Goal: Contribute content: Contribute content

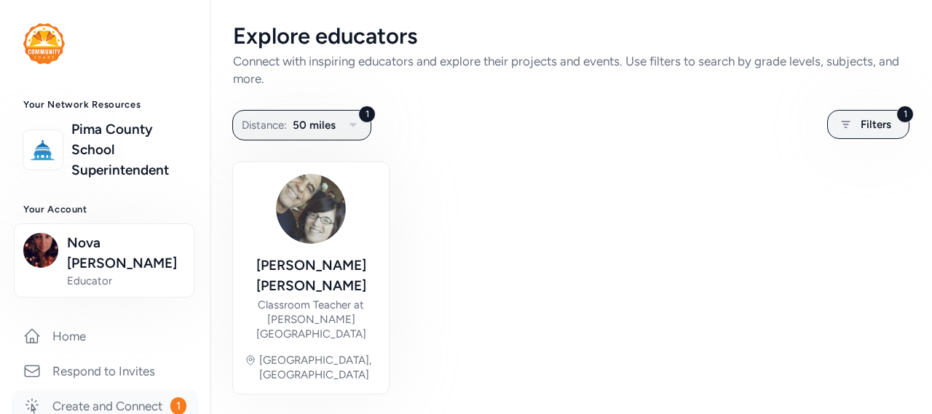
click at [58, 390] on link "Create and Connect 1" at bounding box center [105, 406] width 186 height 32
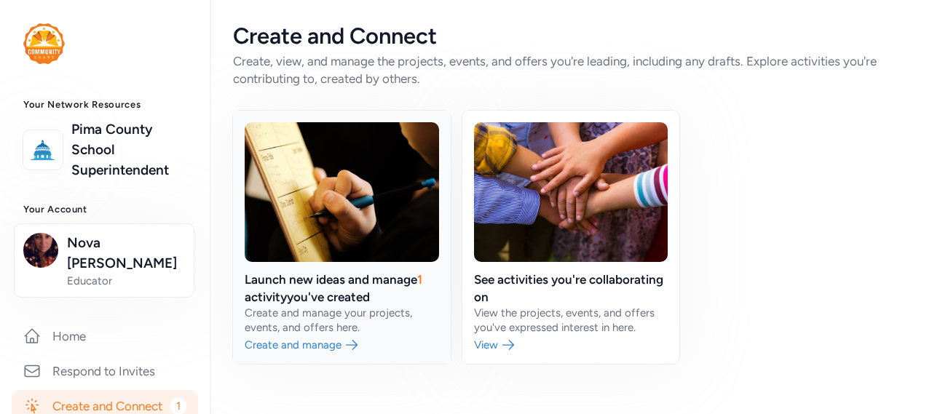
click at [314, 223] on link at bounding box center [342, 237] width 218 height 253
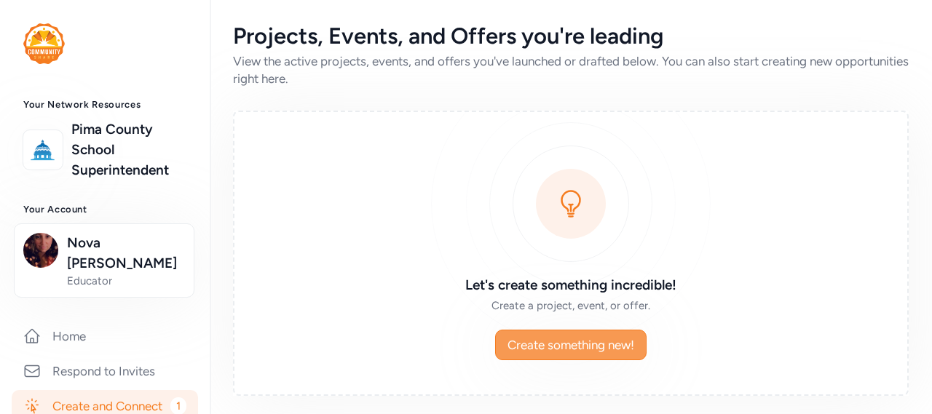
click at [518, 340] on span "Create something new!" at bounding box center [571, 344] width 127 height 17
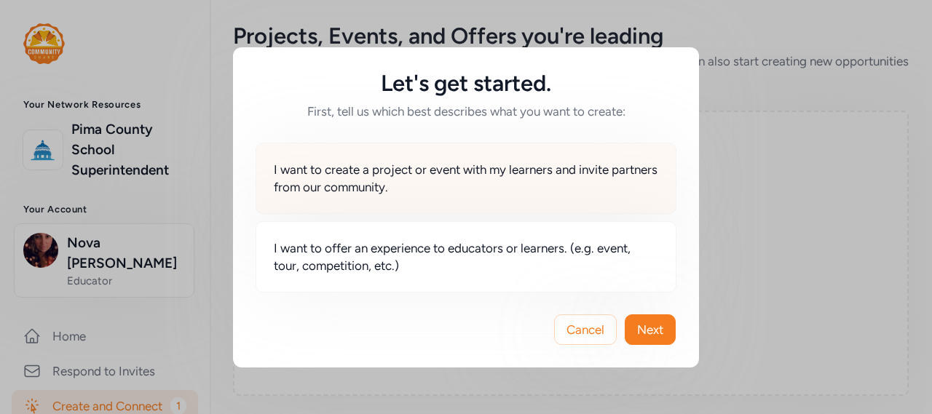
click at [488, 185] on span "I want to create a project or event with my learners and invite partners from o…" at bounding box center [466, 178] width 384 height 35
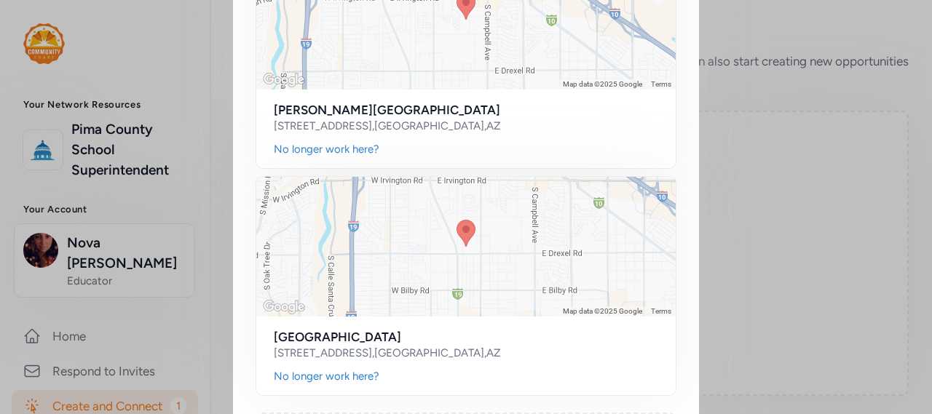
scroll to position [218, 0]
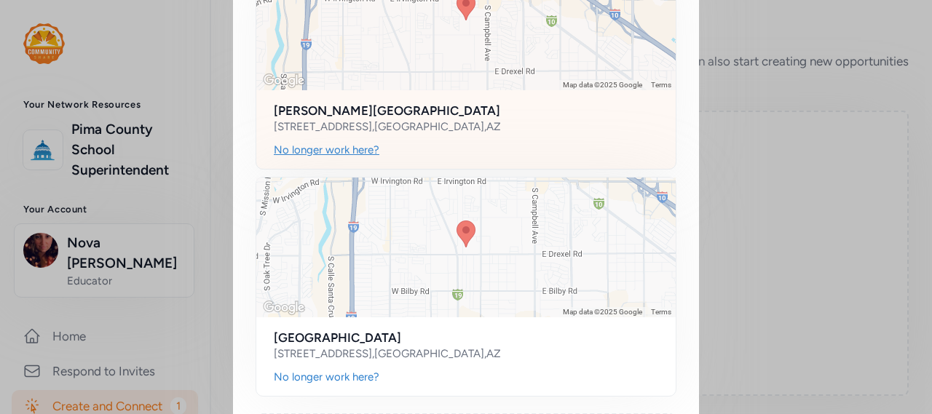
click at [327, 154] on div "No longer work here?" at bounding box center [327, 150] width 106 height 15
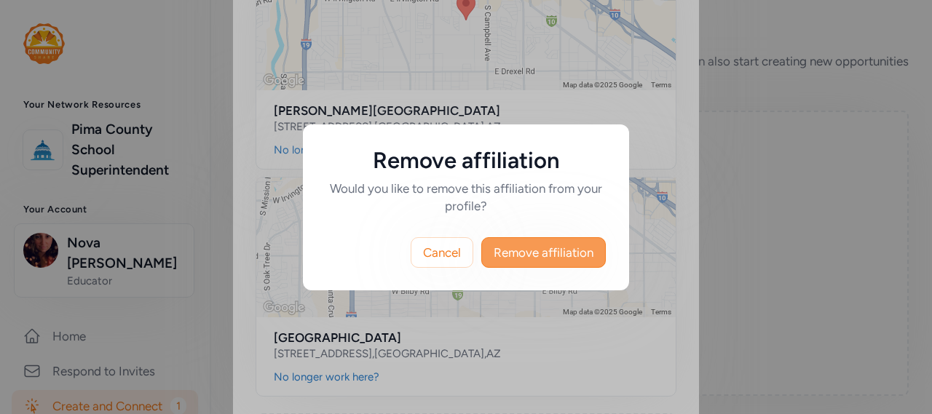
click at [516, 253] on span "Remove affiliation" at bounding box center [544, 252] width 100 height 17
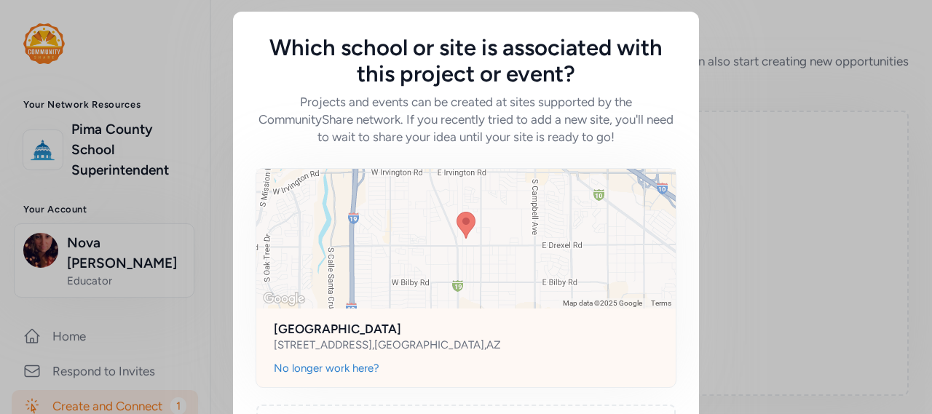
click at [414, 232] on div at bounding box center [465, 239] width 419 height 140
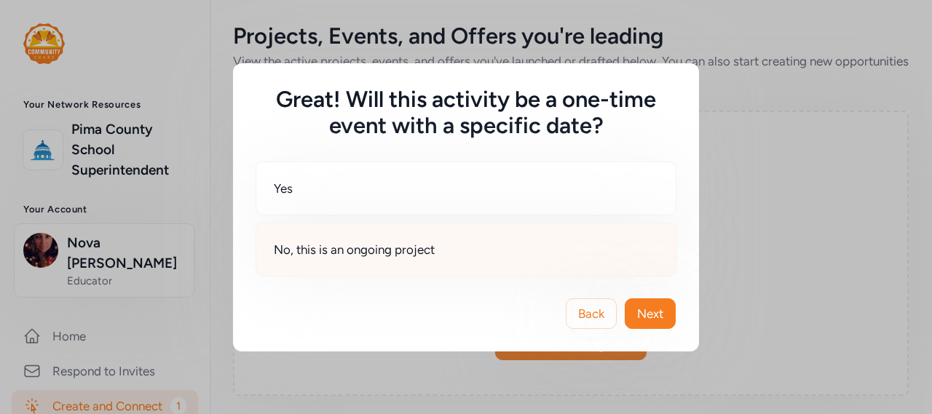
click at [418, 244] on span "No, this is an ongoing project" at bounding box center [354, 249] width 161 height 17
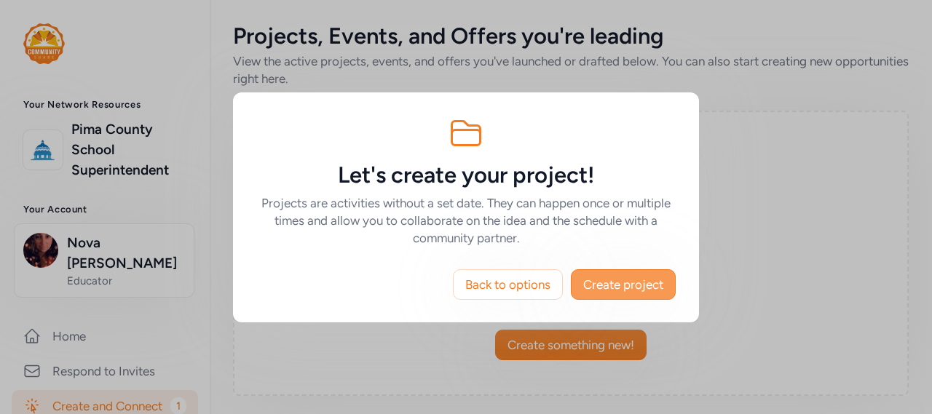
click at [623, 281] on span "Create project" at bounding box center [623, 284] width 80 height 17
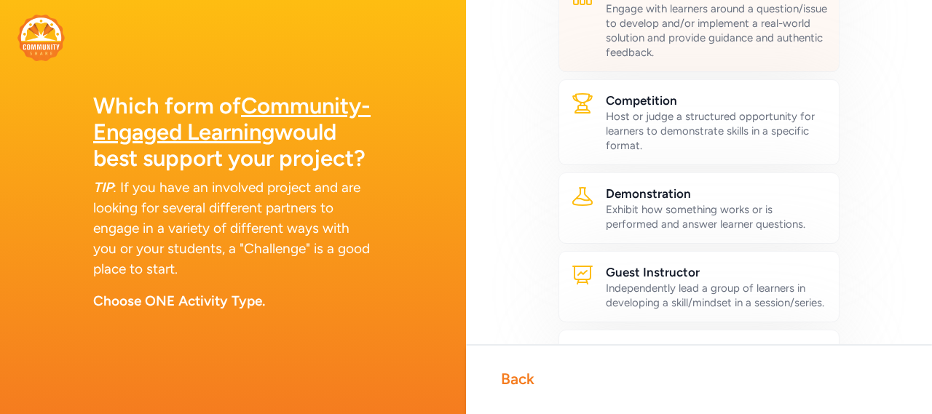
scroll to position [218, 0]
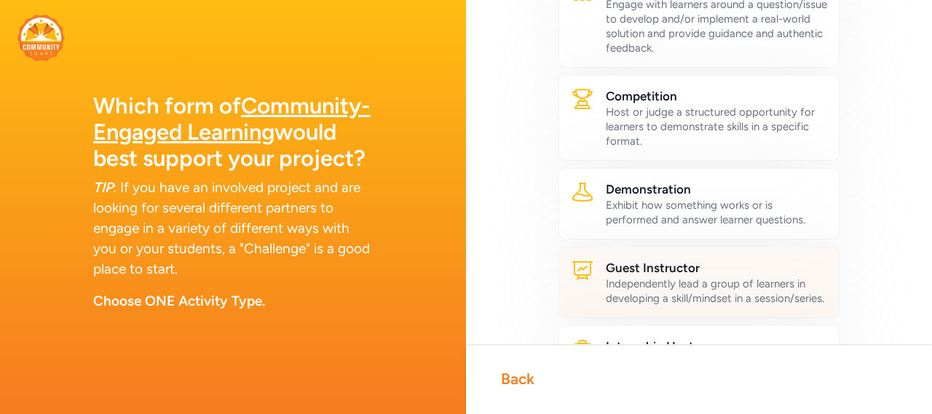
click at [621, 281] on div "Independently lead a group of learners in developing a skill/mindset in a sessi…" at bounding box center [716, 291] width 221 height 29
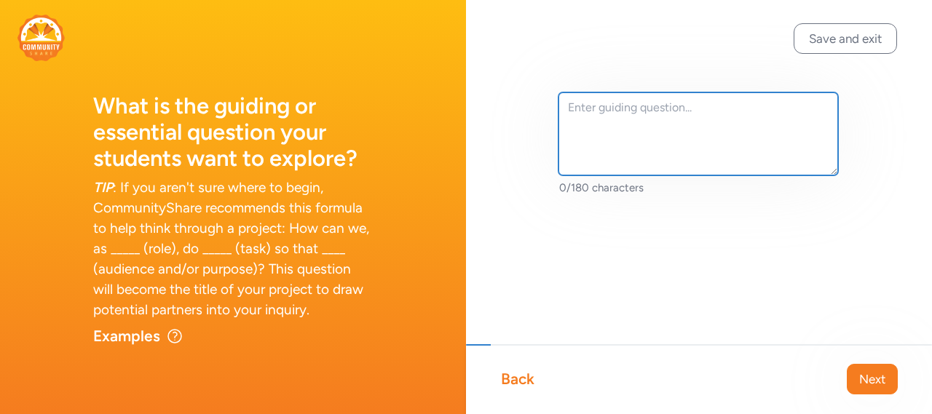
click at [603, 125] on textarea at bounding box center [699, 133] width 280 height 83
click at [587, 106] on textarea "HOw can we, as young changemakers" at bounding box center [699, 133] width 280 height 83
click at [774, 103] on textarea "How can we, as young changemakers" at bounding box center [699, 133] width 280 height 83
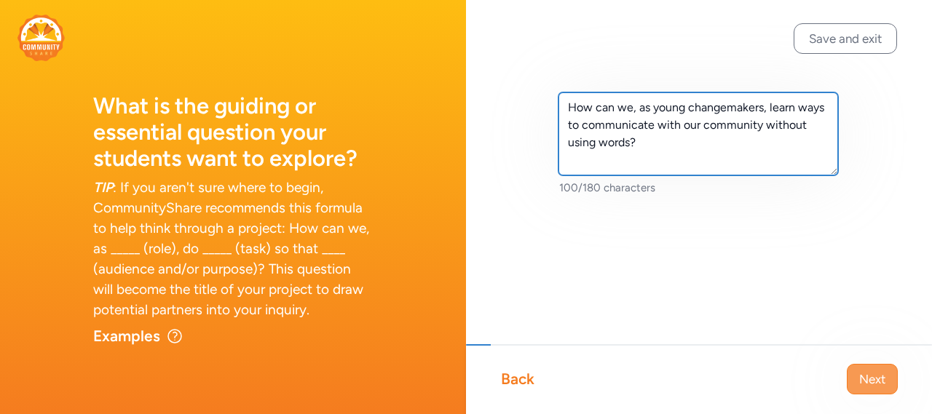
type textarea "How can we, as young changemakers, learn ways to communicate with our community…"
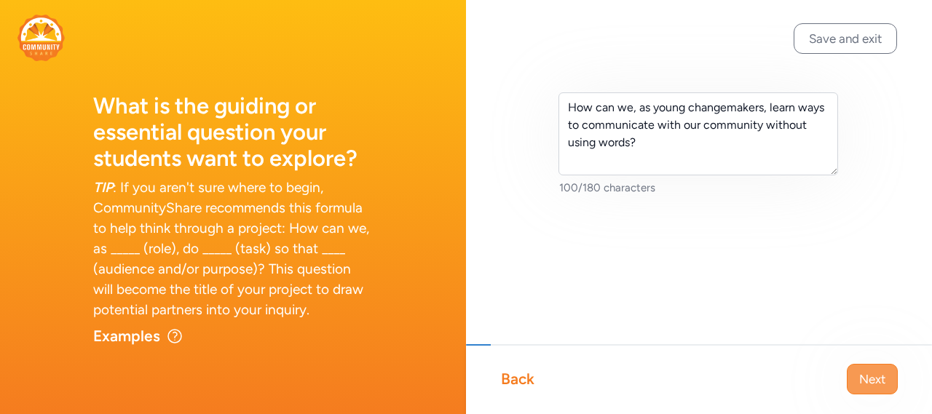
click at [864, 374] on span "Next" at bounding box center [872, 379] width 26 height 17
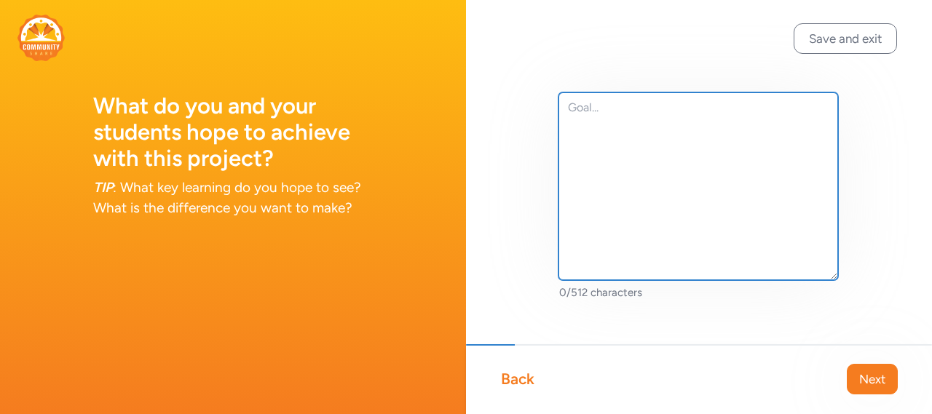
click at [656, 135] on textarea at bounding box center [699, 186] width 280 height 188
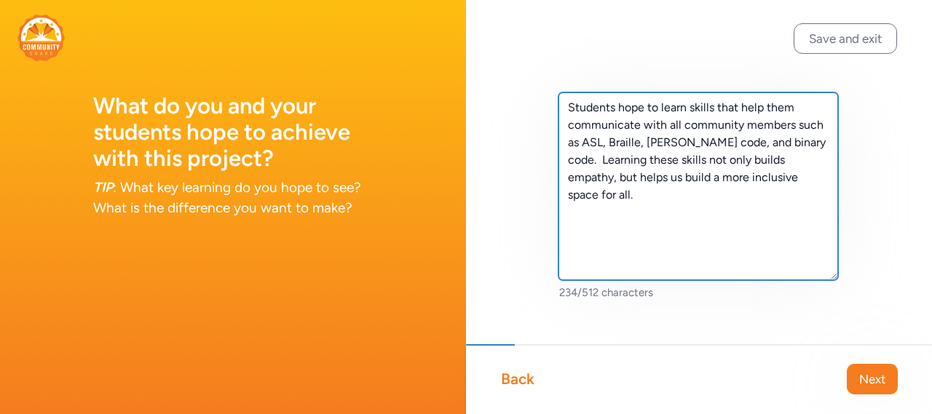
type textarea "Students hope to learn skills that help them communicate with all community mem…"
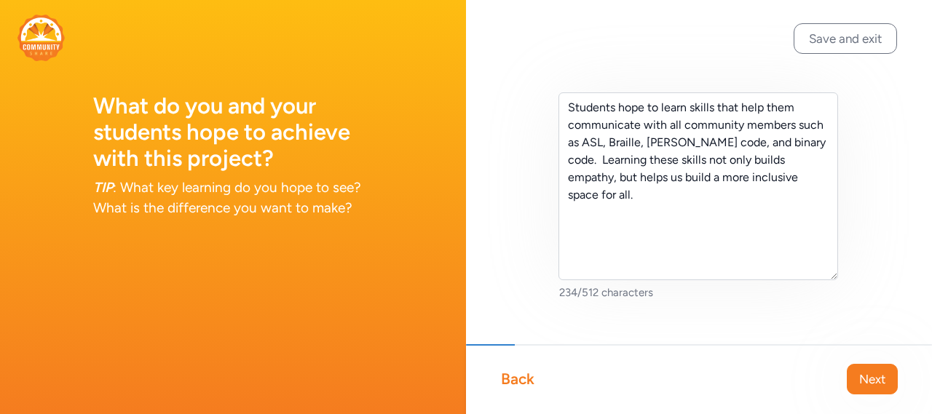
click at [868, 375] on span "Next" at bounding box center [872, 379] width 26 height 17
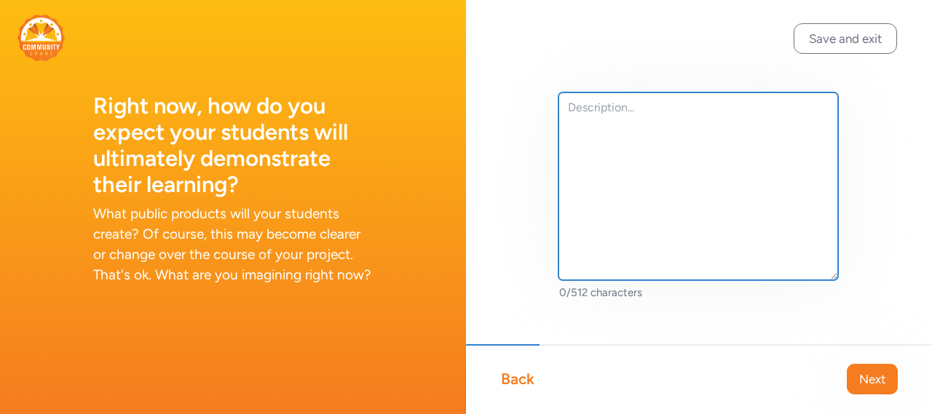
click at [608, 144] on textarea at bounding box center [699, 186] width 280 height 188
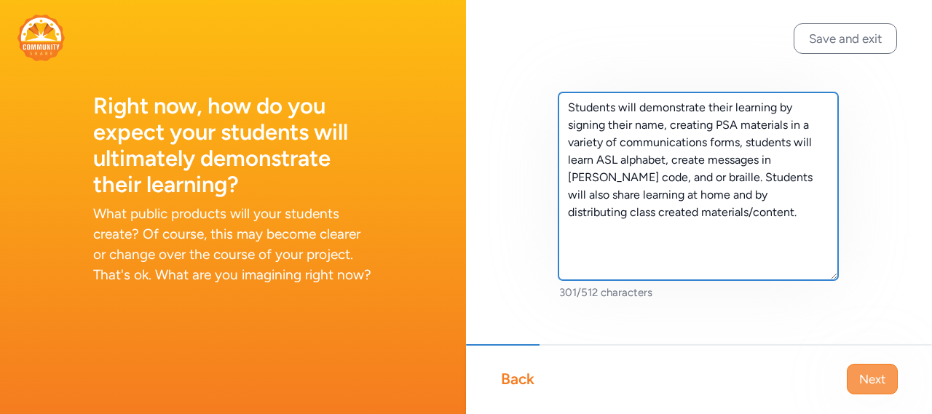
type textarea "Students will demonstrate their learning by signing their name, creating PSA ma…"
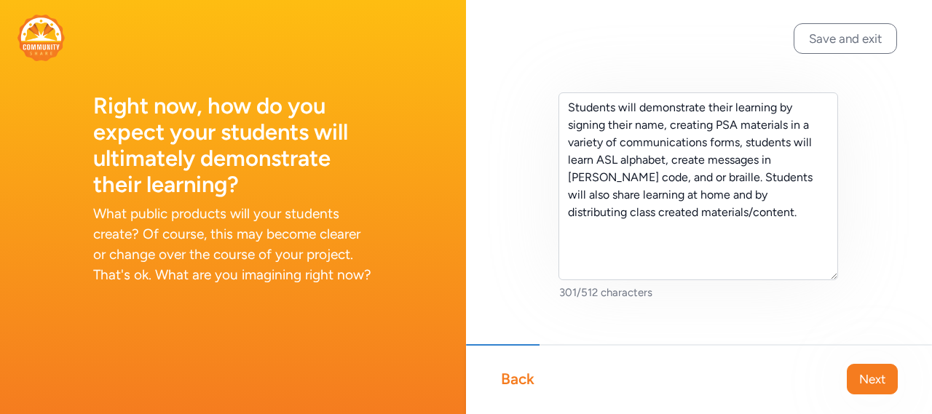
drag, startPoint x: 888, startPoint y: 369, endPoint x: 883, endPoint y: 363, distance: 7.9
click at [885, 368] on button "Next" at bounding box center [872, 379] width 51 height 31
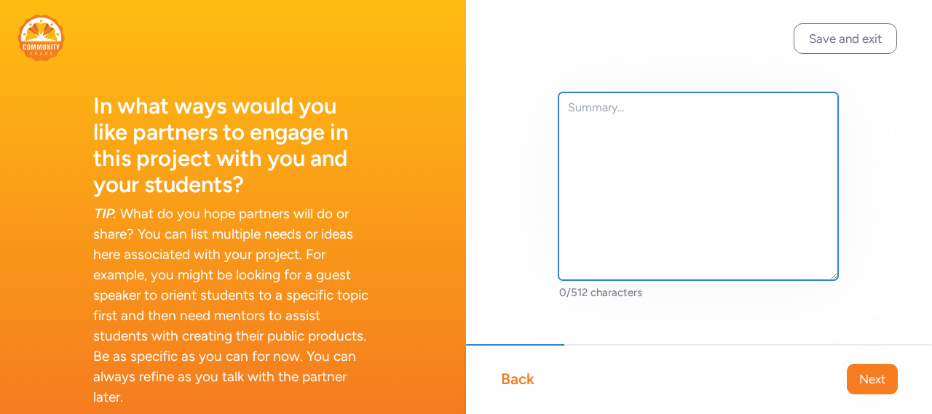
click at [703, 167] on textarea at bounding box center [699, 186] width 280 height 188
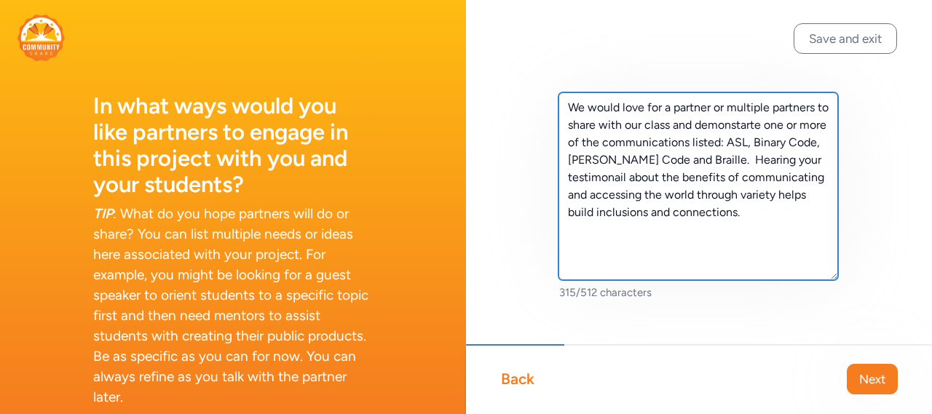
click at [618, 176] on textarea "We would love for a partner or multiple partners to share with our class and de…" at bounding box center [699, 186] width 280 height 188
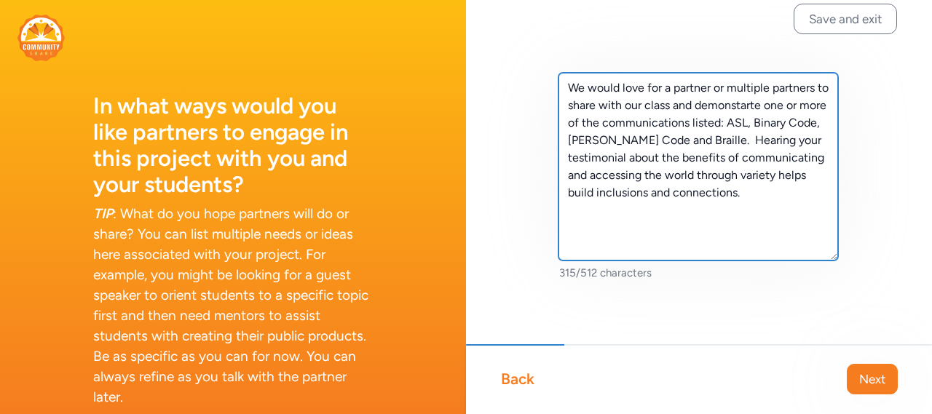
scroll to position [25, 0]
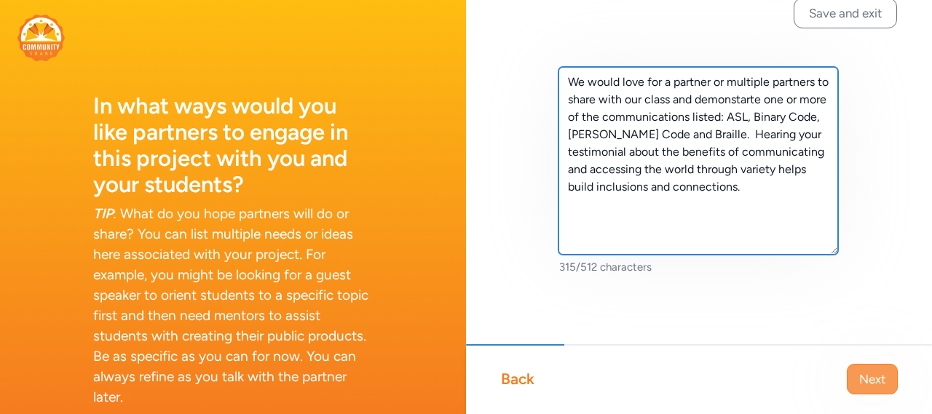
type textarea "We would love for a partner or multiple partners to share with our class and de…"
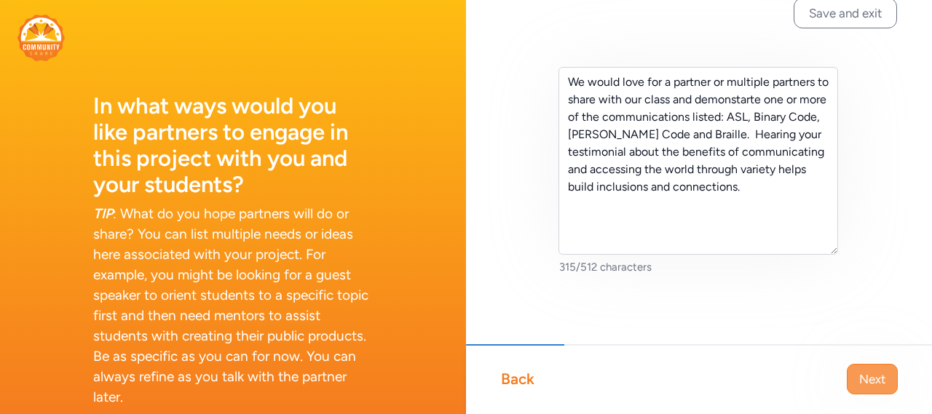
click at [869, 382] on span "Next" at bounding box center [872, 379] width 26 height 17
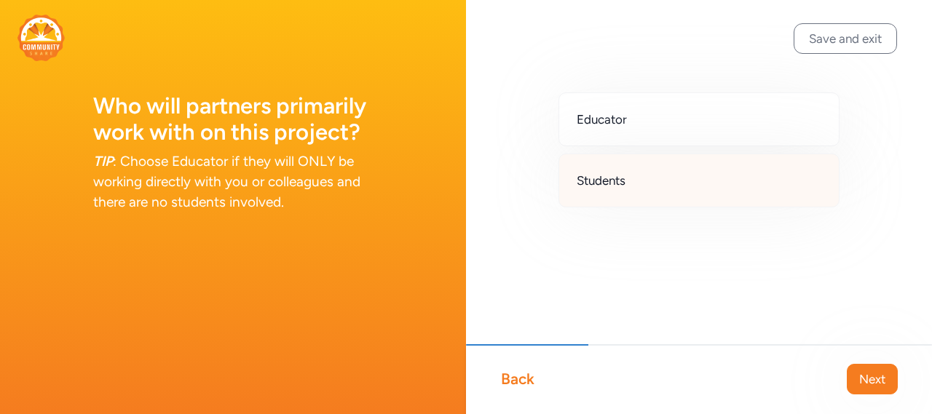
click at [674, 186] on div "Students" at bounding box center [699, 181] width 281 height 54
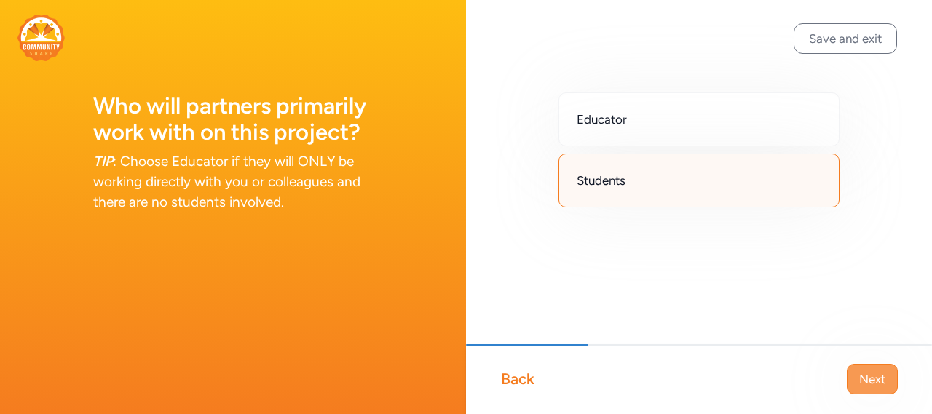
click at [881, 381] on span "Next" at bounding box center [872, 379] width 26 height 17
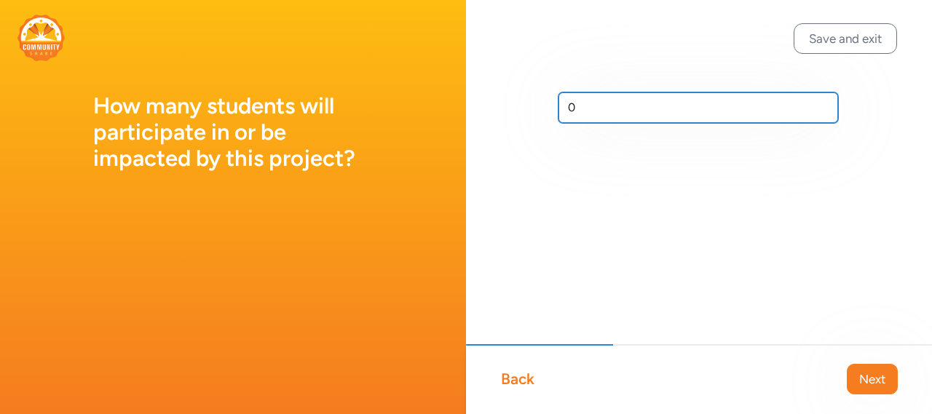
click at [581, 106] on input "0" at bounding box center [699, 107] width 280 height 31
type input "12"
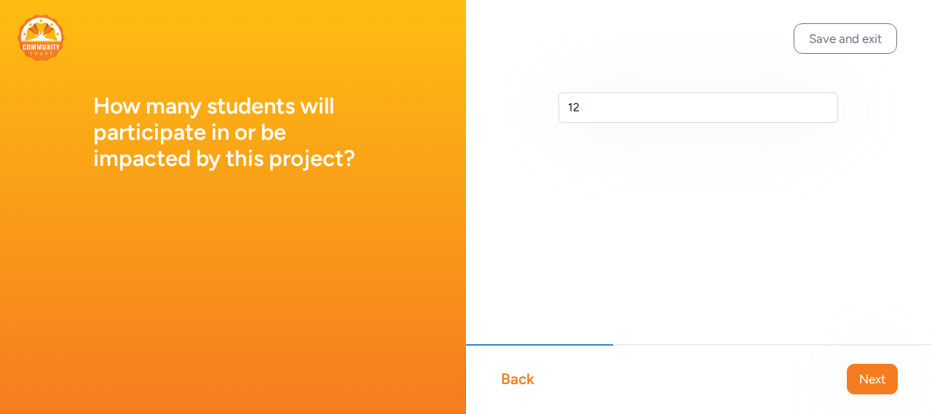
click at [853, 369] on button "Next" at bounding box center [872, 379] width 51 height 31
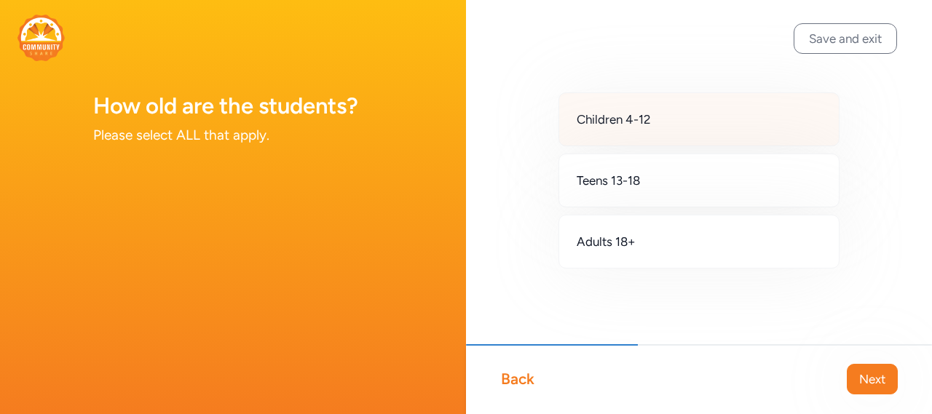
click at [585, 117] on span "Children 4-12" at bounding box center [614, 119] width 74 height 17
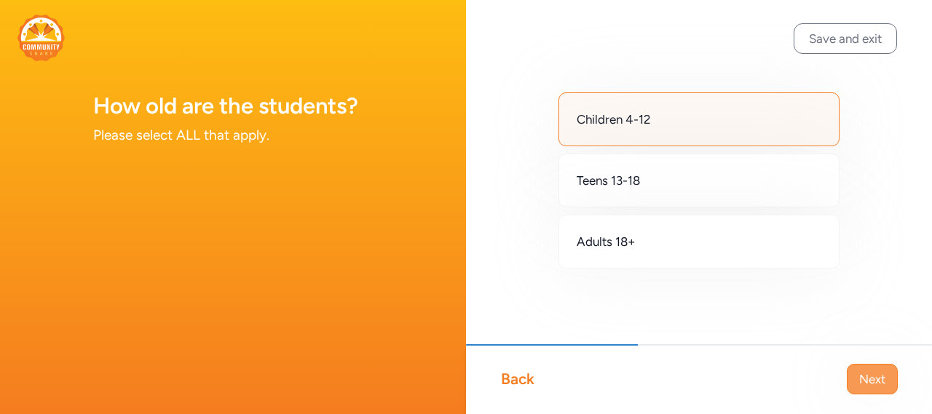
click at [865, 379] on span "Next" at bounding box center [872, 379] width 26 height 17
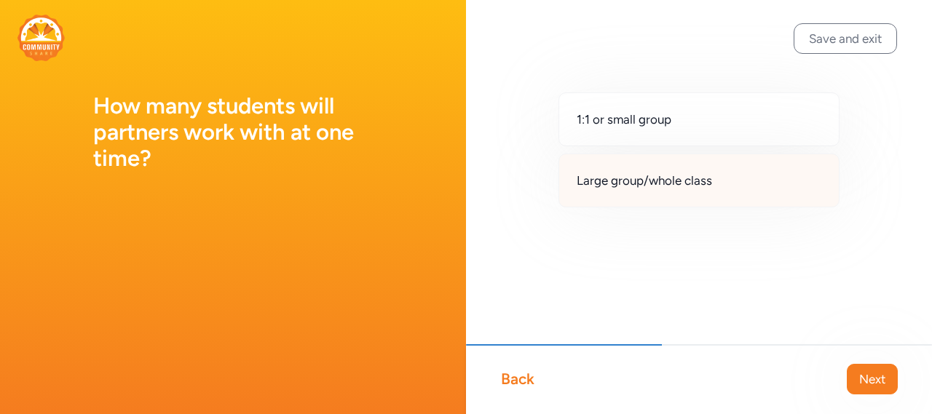
click at [615, 191] on div "Large group/whole class" at bounding box center [699, 181] width 281 height 54
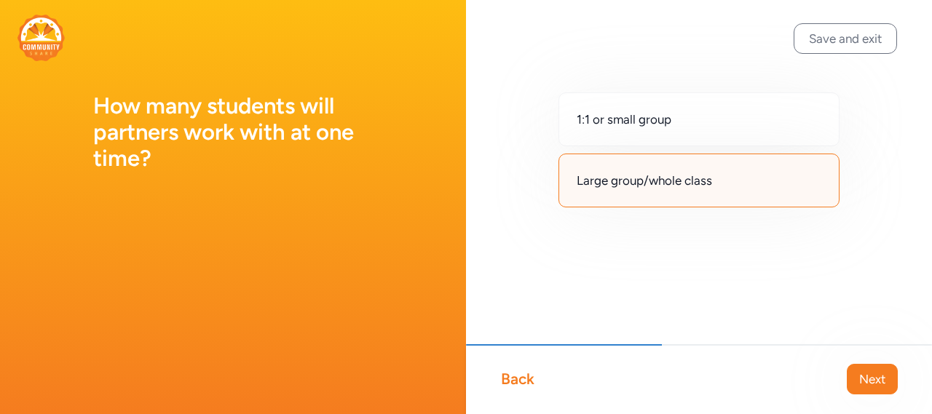
click at [873, 368] on button "Next" at bounding box center [872, 379] width 51 height 31
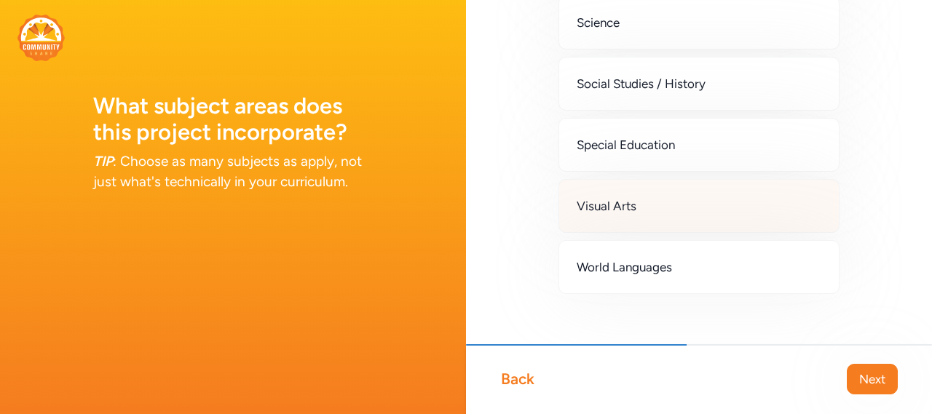
scroll to position [623, 0]
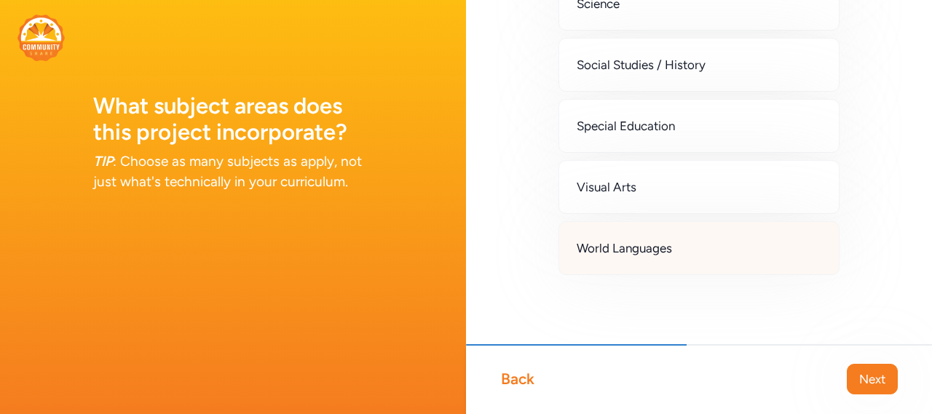
click at [662, 259] on div "World Languages" at bounding box center [699, 248] width 281 height 54
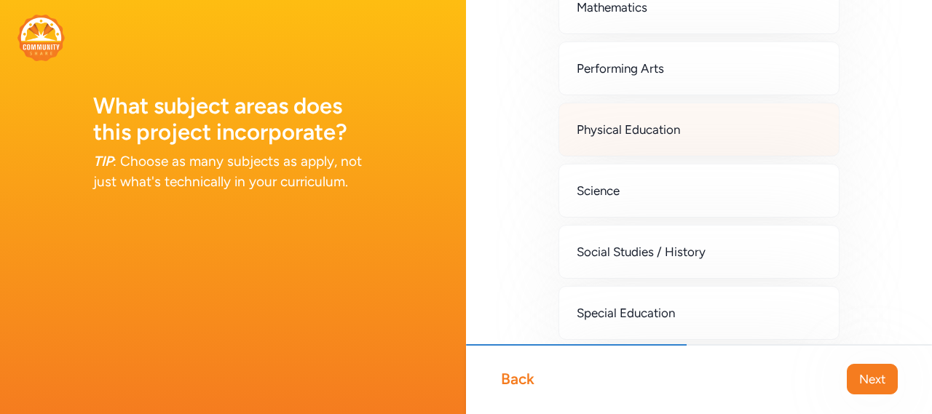
scroll to position [437, 0]
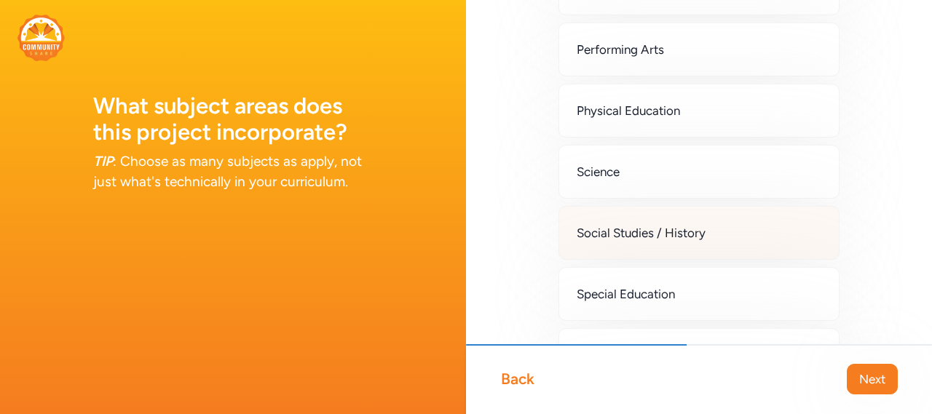
click at [685, 242] on span "Social Studies / History" at bounding box center [641, 232] width 129 height 17
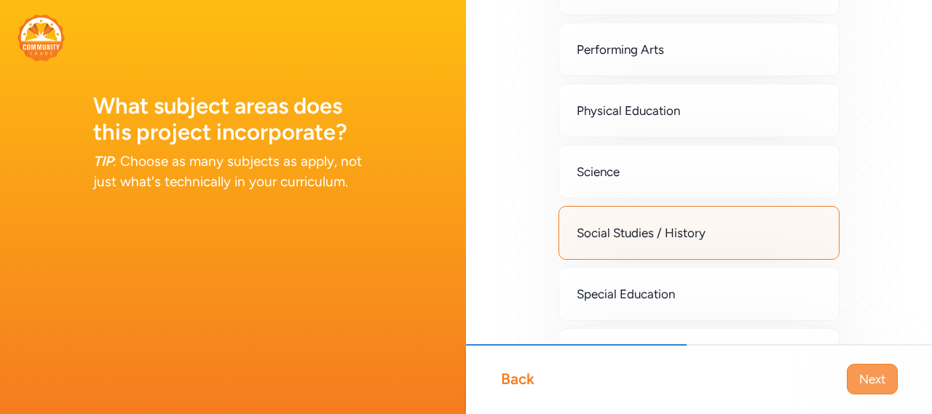
click at [892, 382] on button "Next" at bounding box center [872, 379] width 51 height 31
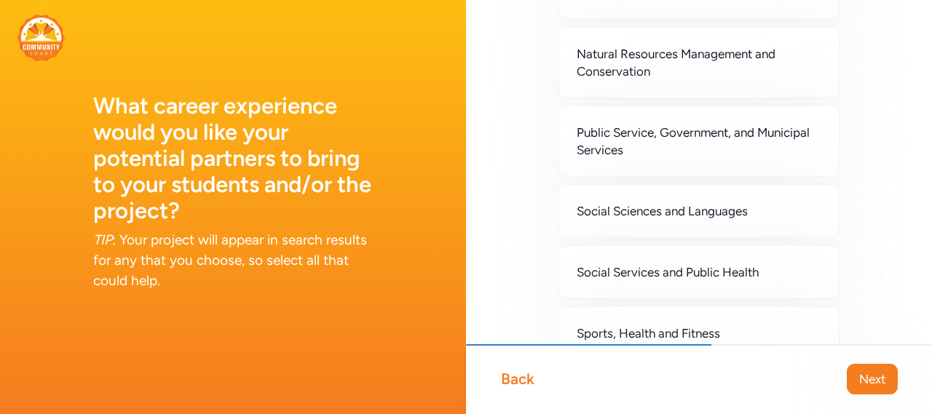
scroll to position [1238, 0]
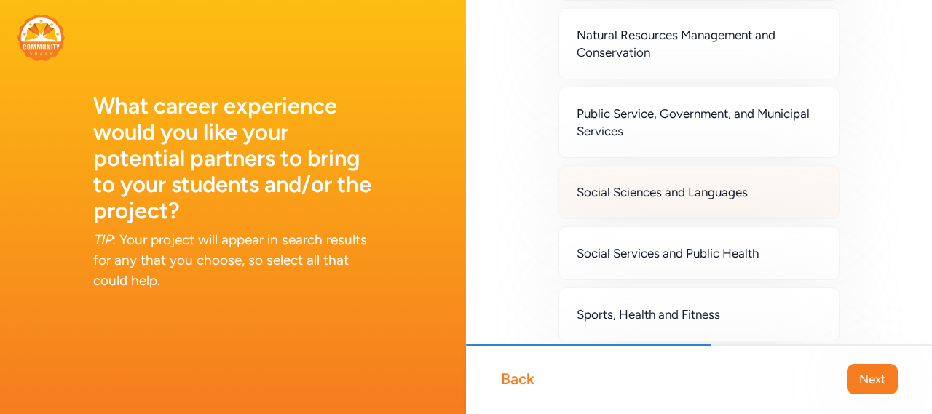
click at [719, 193] on span "Social Sciences and Languages" at bounding box center [662, 192] width 171 height 17
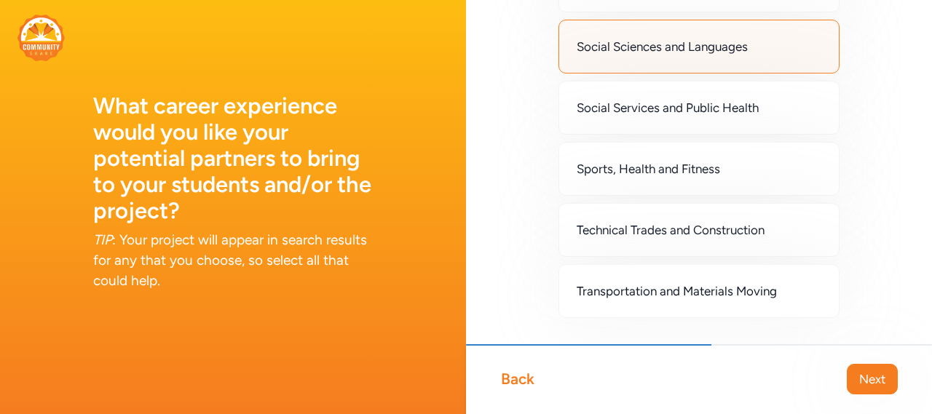
scroll to position [1427, 0]
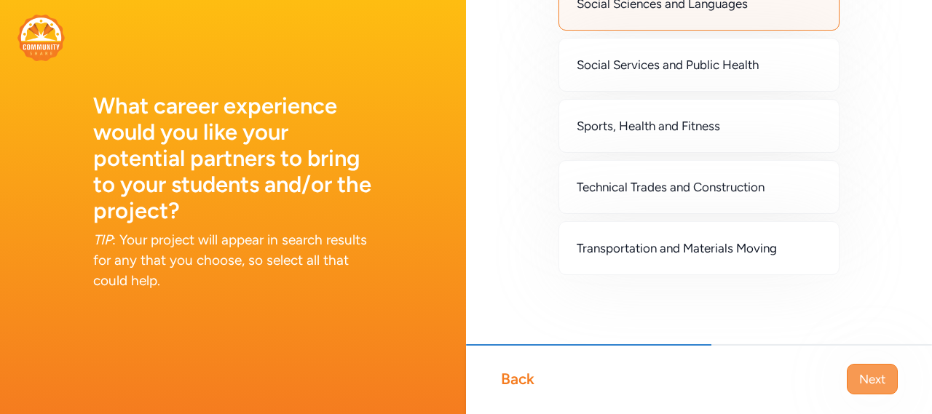
click at [883, 384] on span "Next" at bounding box center [872, 379] width 26 height 17
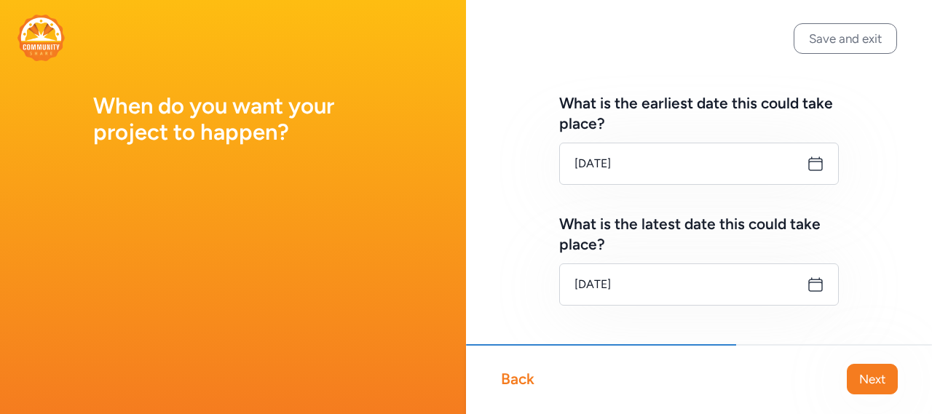
click at [807, 165] on icon at bounding box center [815, 163] width 17 height 17
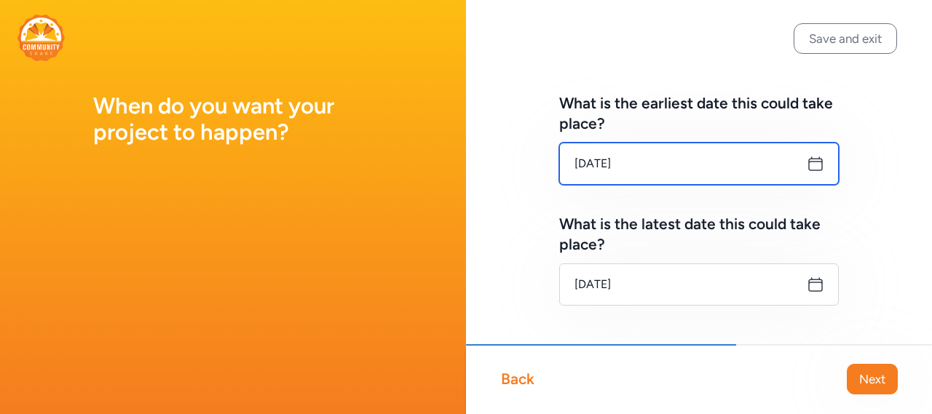
click at [651, 170] on input "[DATE]" at bounding box center [699, 164] width 280 height 42
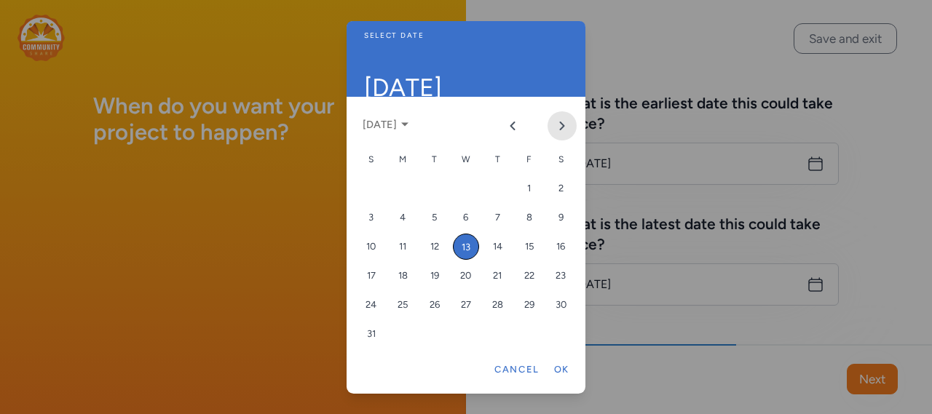
click at [556, 128] on button "Next month" at bounding box center [562, 125] width 29 height 29
click at [402, 247] on div "15" at bounding box center [403, 247] width 26 height 26
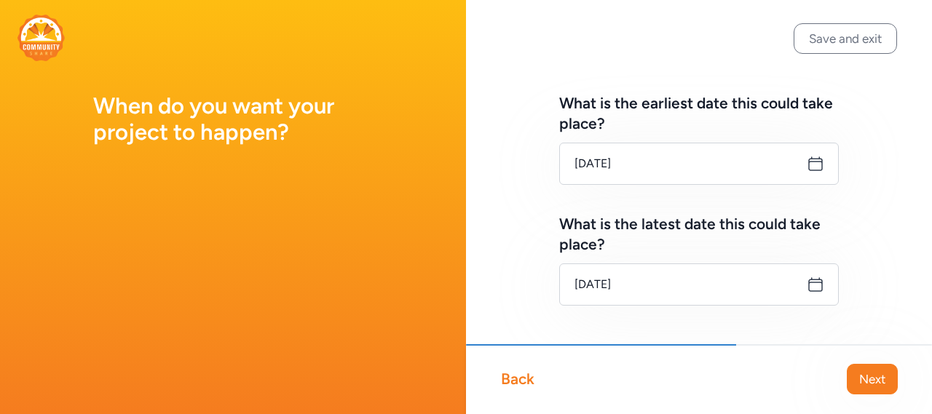
click at [807, 286] on icon at bounding box center [815, 284] width 17 height 17
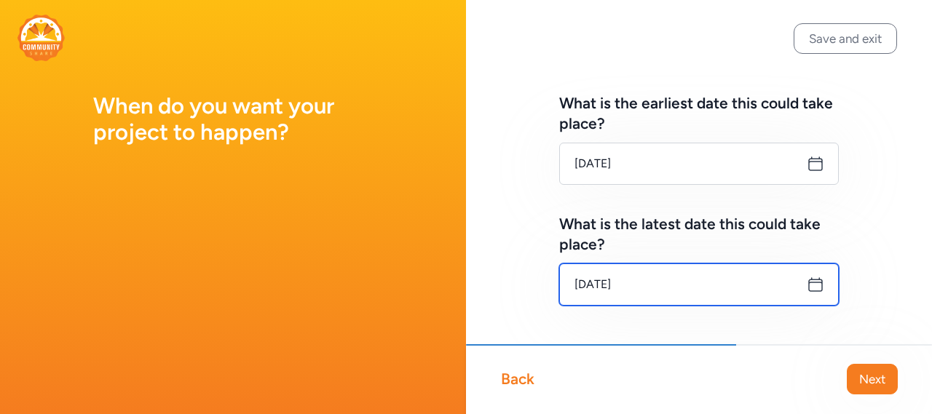
click at [652, 286] on input "[DATE]" at bounding box center [699, 285] width 280 height 42
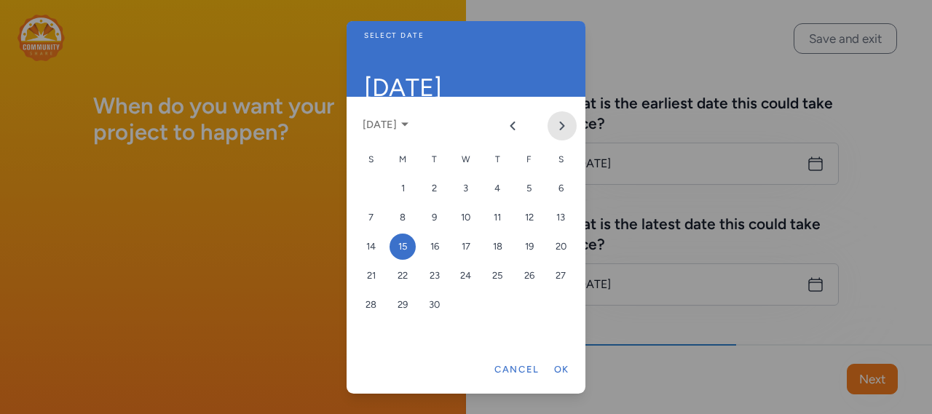
click at [564, 119] on button "Next month" at bounding box center [562, 125] width 29 height 29
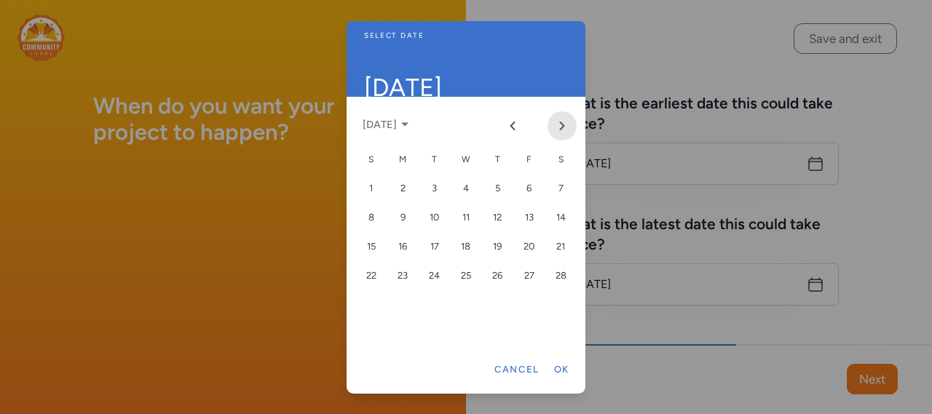
click at [564, 119] on button "Next month" at bounding box center [562, 125] width 29 height 29
click at [561, 123] on icon "Next month" at bounding box center [563, 125] width 4 height 7
click at [528, 249] on div "17" at bounding box center [529, 247] width 26 height 26
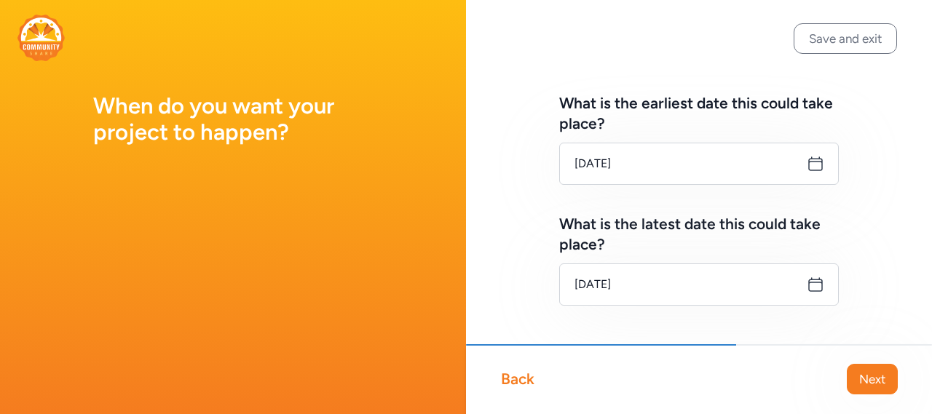
click at [865, 372] on span "Next" at bounding box center [872, 379] width 26 height 17
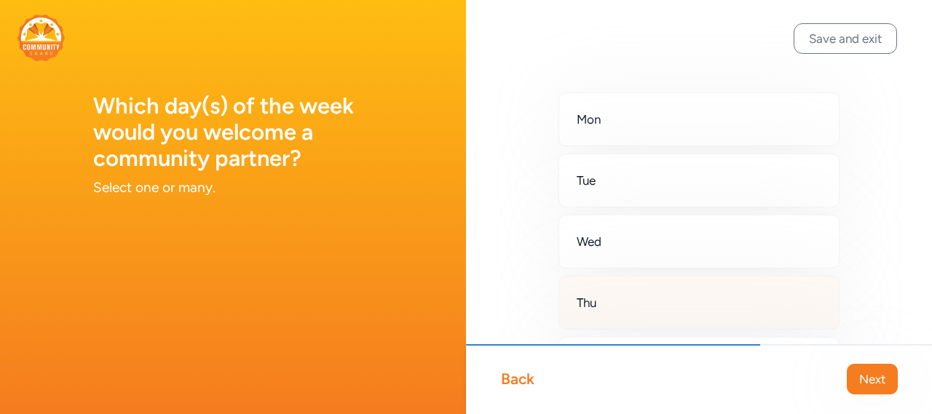
click at [614, 296] on div "Thu" at bounding box center [699, 303] width 281 height 54
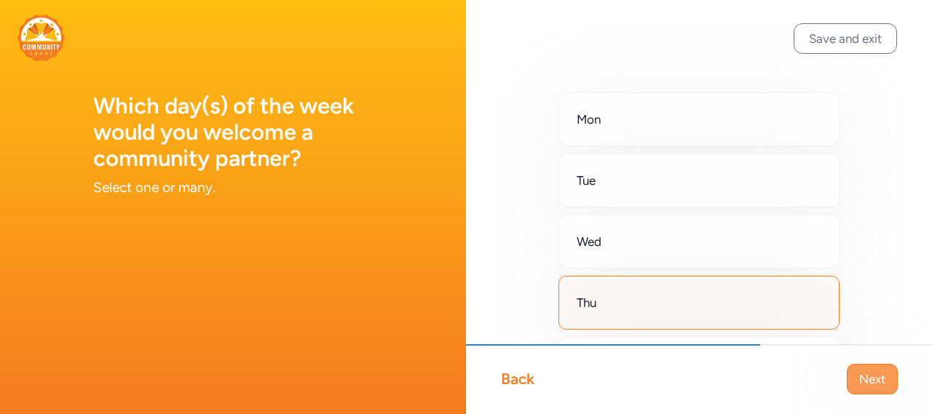
click at [881, 371] on span "Next" at bounding box center [872, 379] width 26 height 17
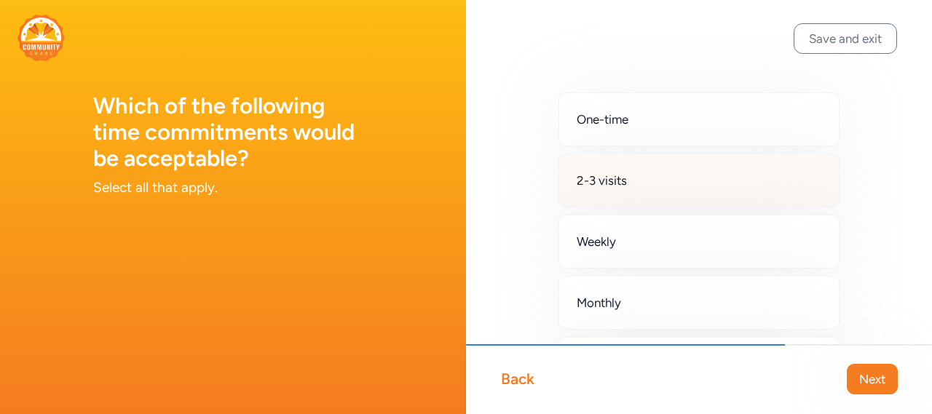
click at [639, 176] on div "2-3 visits" at bounding box center [699, 181] width 281 height 54
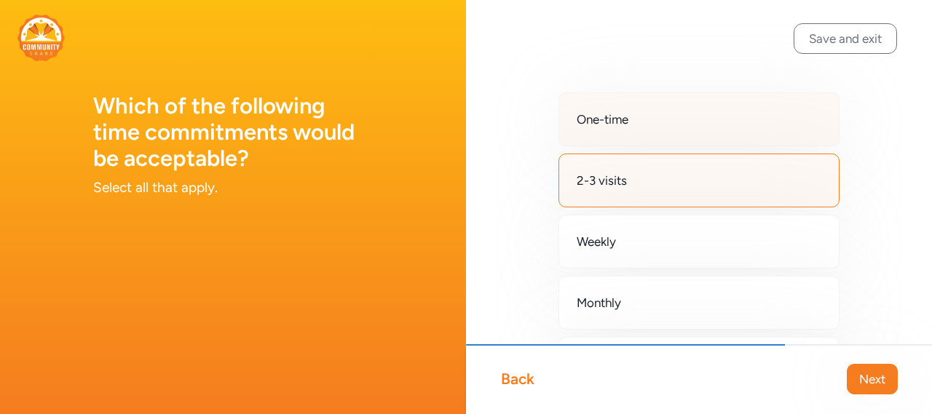
click at [623, 131] on div "One-time" at bounding box center [699, 119] width 281 height 54
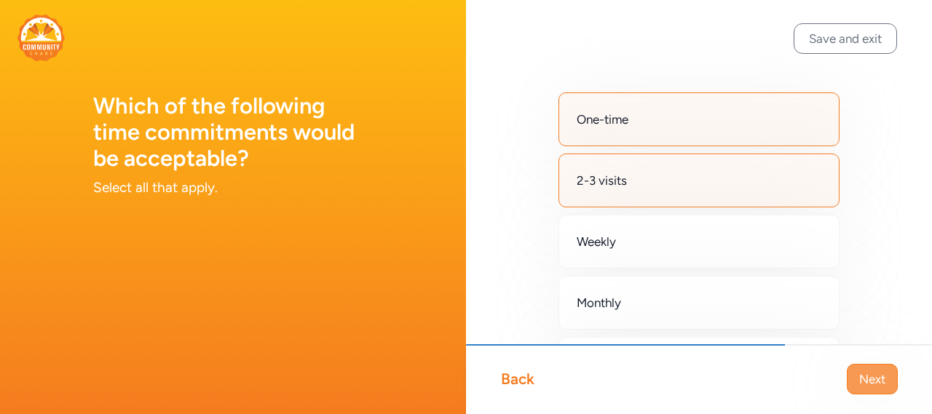
click at [872, 379] on span "Next" at bounding box center [872, 379] width 26 height 17
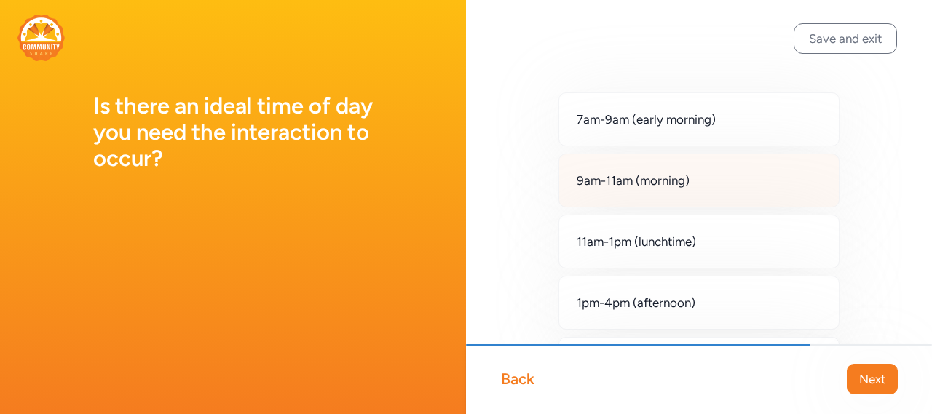
click at [682, 184] on span "9am-11am (morning)" at bounding box center [633, 180] width 113 height 17
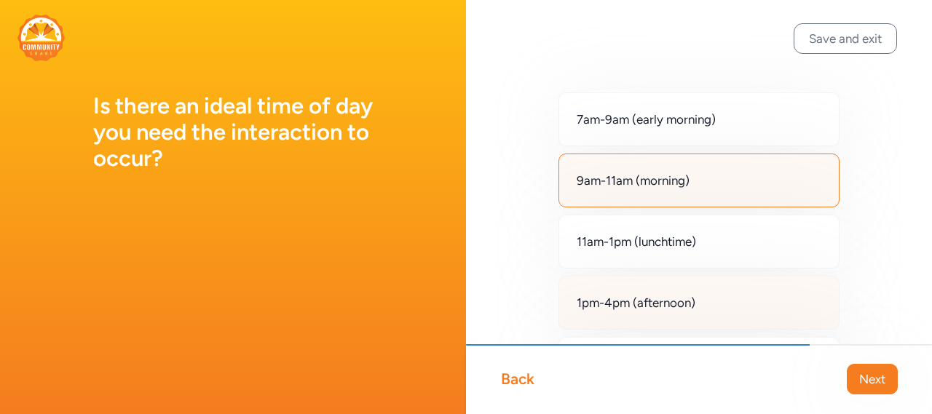
click at [698, 304] on div "1pm-4pm (afternoon)" at bounding box center [699, 303] width 281 height 54
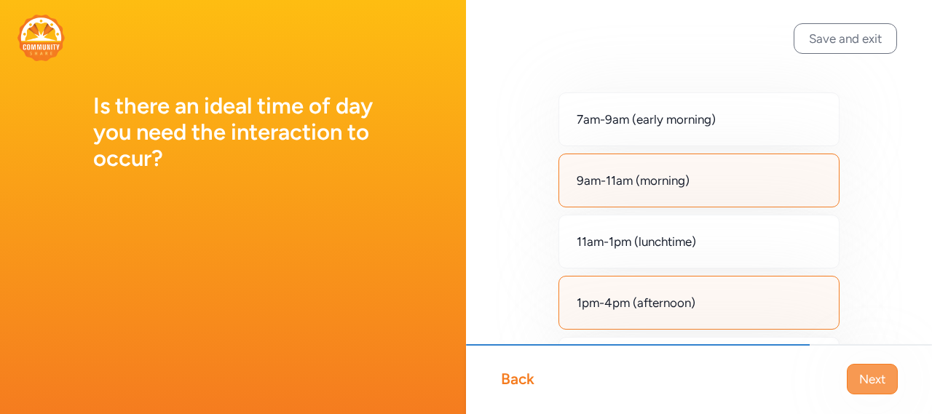
click at [888, 378] on button "Next" at bounding box center [872, 379] width 51 height 31
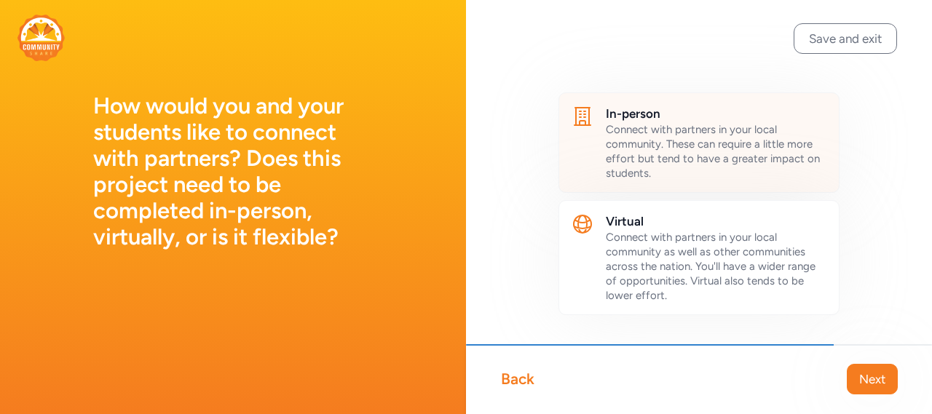
click at [659, 138] on span "Connect with partners in your local community. These can require a little more …" at bounding box center [713, 151] width 214 height 57
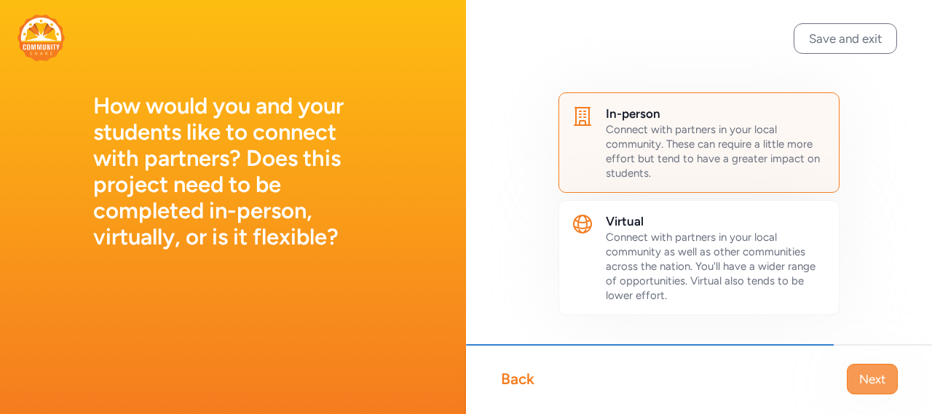
click at [869, 379] on span "Next" at bounding box center [872, 379] width 26 height 17
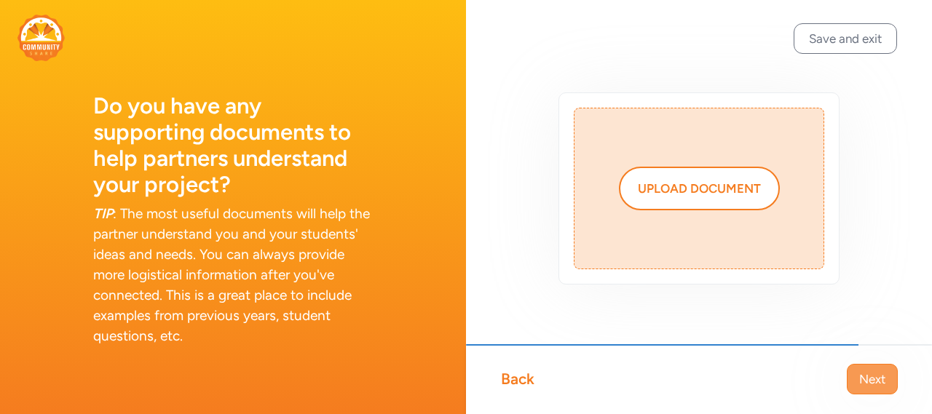
click at [872, 383] on span "Next" at bounding box center [872, 379] width 26 height 17
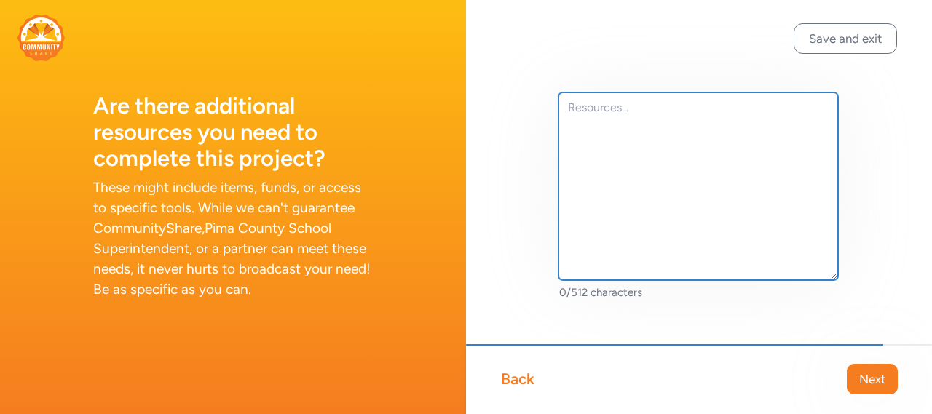
click at [628, 170] on textarea at bounding box center [699, 186] width 280 height 188
click at [583, 106] on textarea "no resources needed at this time." at bounding box center [699, 186] width 280 height 188
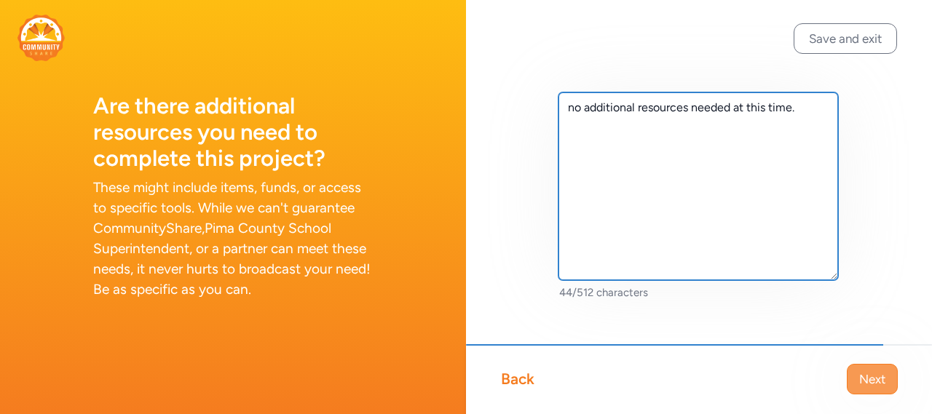
type textarea "no additional resources needed at this time."
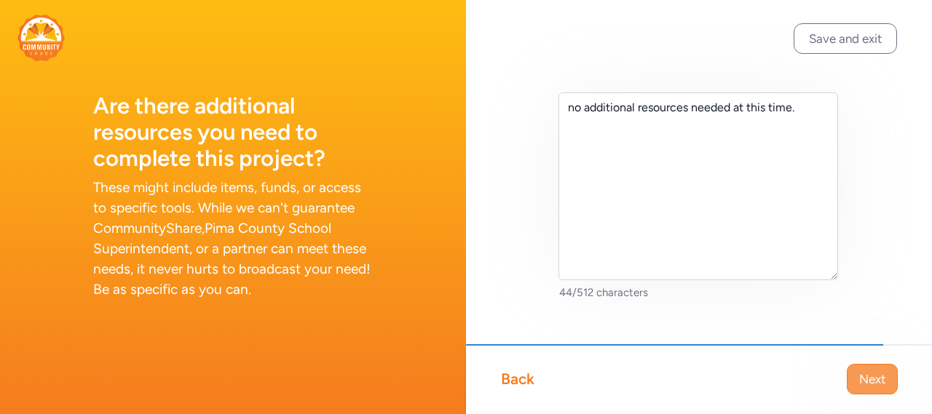
click at [879, 379] on span "Next" at bounding box center [872, 379] width 26 height 17
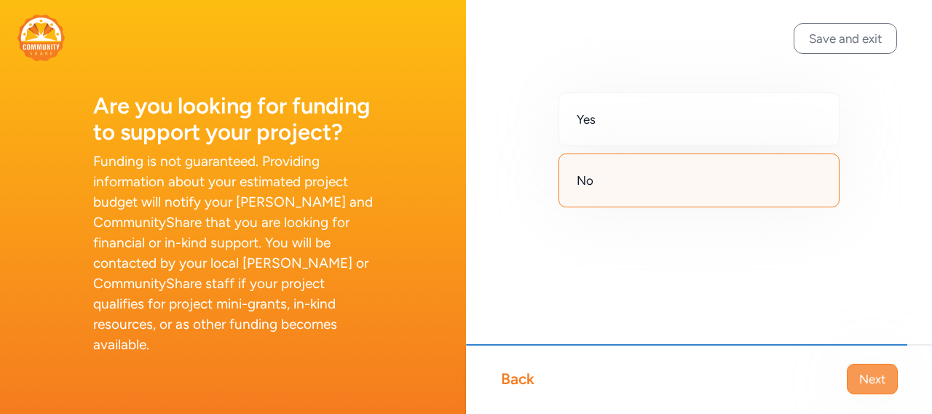
click at [861, 378] on span "Next" at bounding box center [872, 379] width 26 height 17
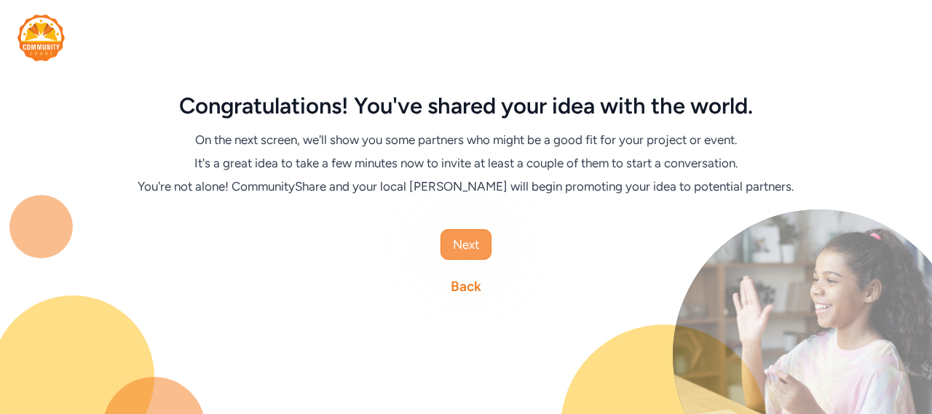
click at [473, 242] on span "Next" at bounding box center [466, 244] width 26 height 17
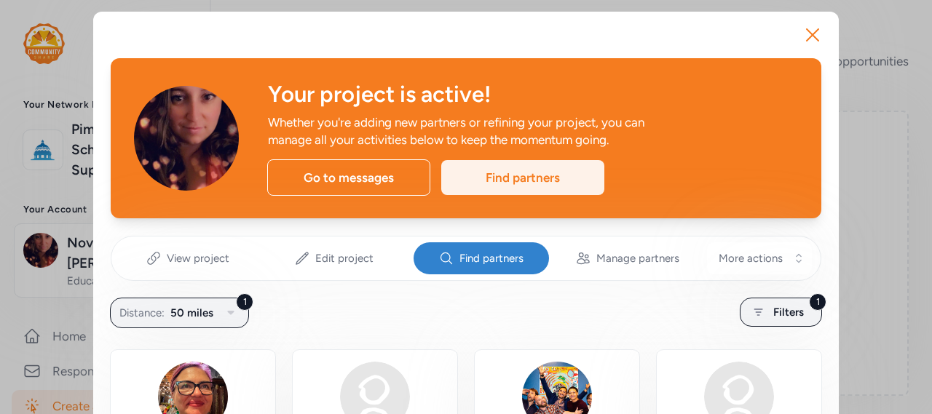
click at [504, 165] on div "Find partners" at bounding box center [522, 177] width 163 height 35
click at [502, 176] on div "Find partners" at bounding box center [522, 177] width 163 height 35
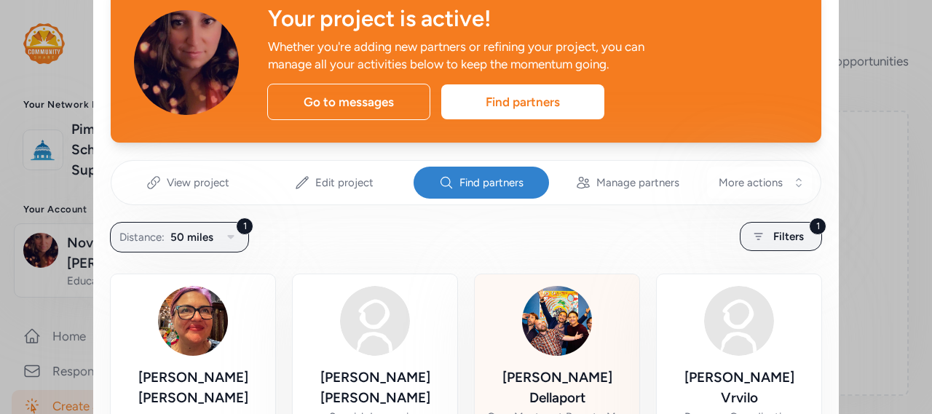
scroll to position [73, 0]
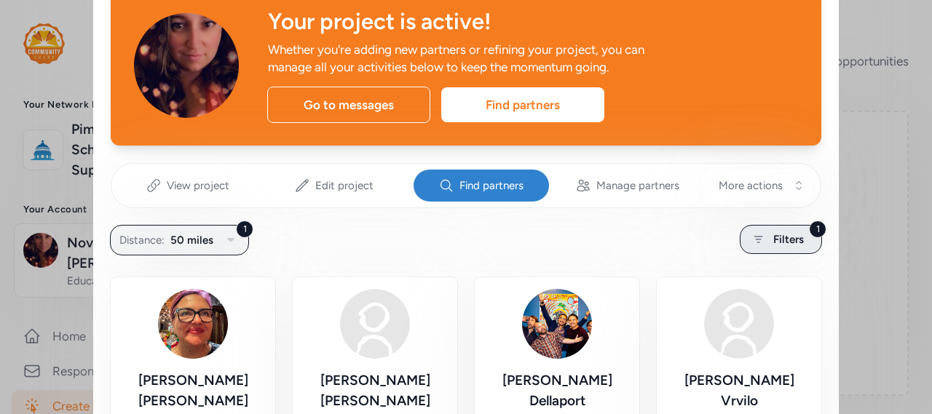
click at [765, 238] on div "1 Filters" at bounding box center [781, 239] width 82 height 29
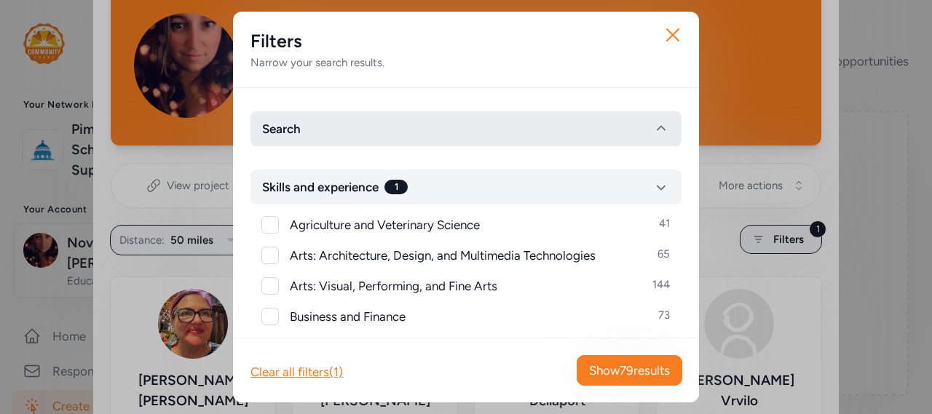
click at [407, 135] on button "Search" at bounding box center [466, 128] width 431 height 35
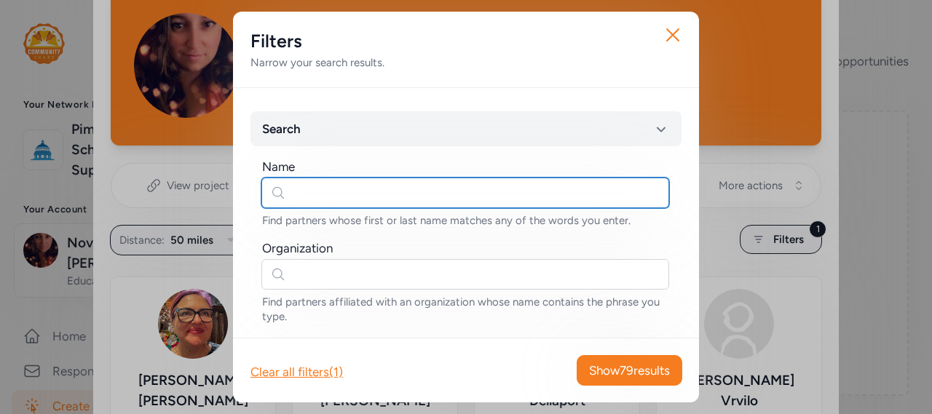
click at [377, 181] on input "text" at bounding box center [465, 193] width 408 height 31
type input "asl"
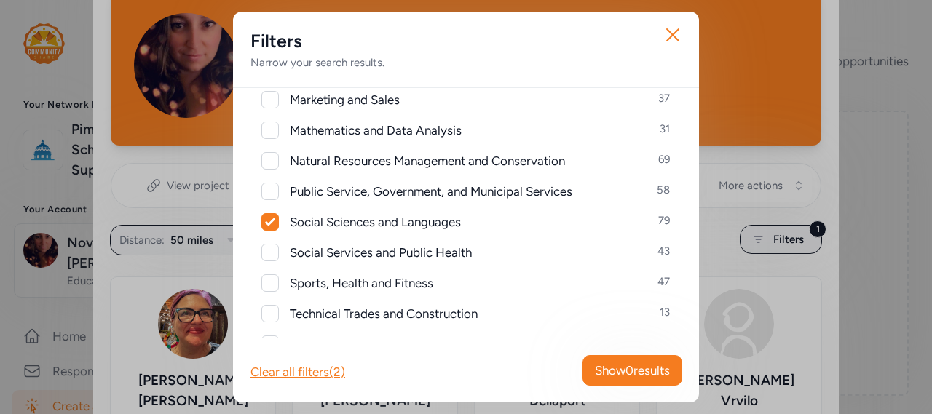
scroll to position [947, 0]
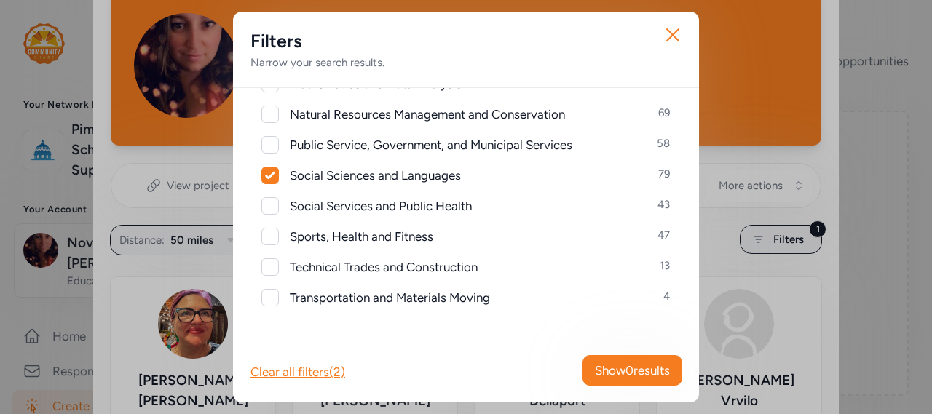
click at [273, 180] on div at bounding box center [270, 175] width 16 height 16
checkbox input "false"
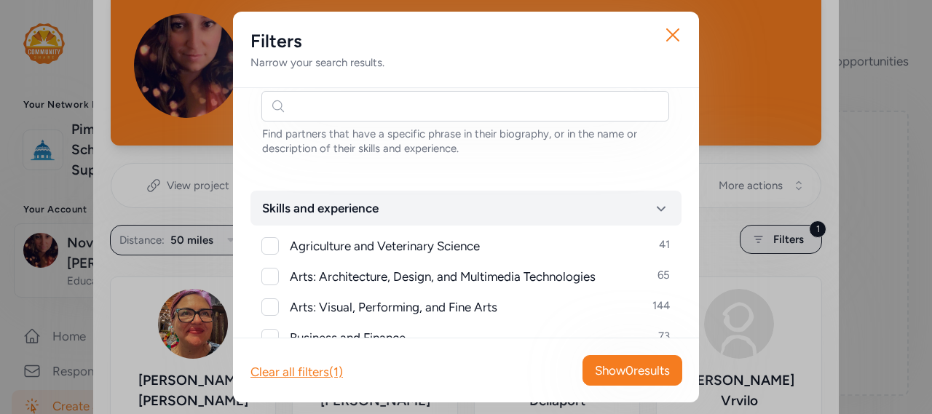
scroll to position [0, 0]
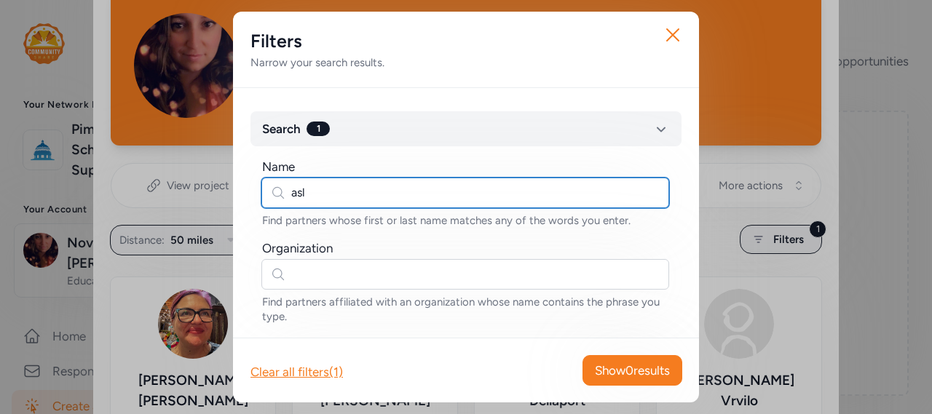
click at [331, 192] on input "asl" at bounding box center [465, 193] width 408 height 31
type input "a"
type input "sign language"
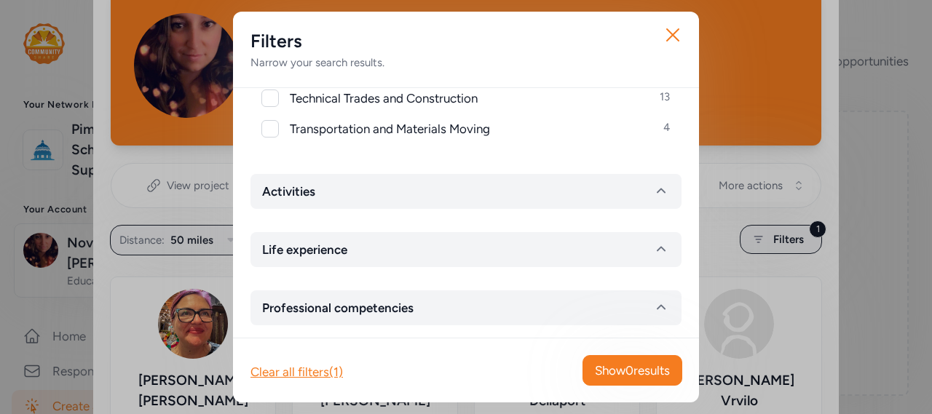
scroll to position [1185, 0]
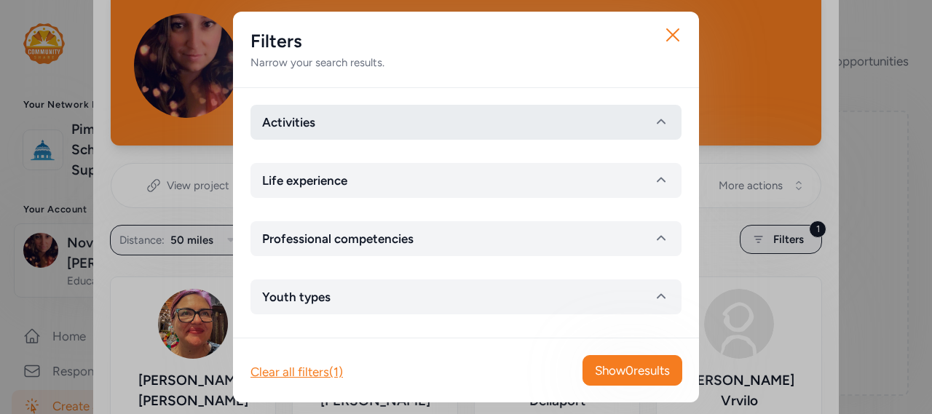
click at [486, 125] on button "Activities" at bounding box center [466, 122] width 431 height 35
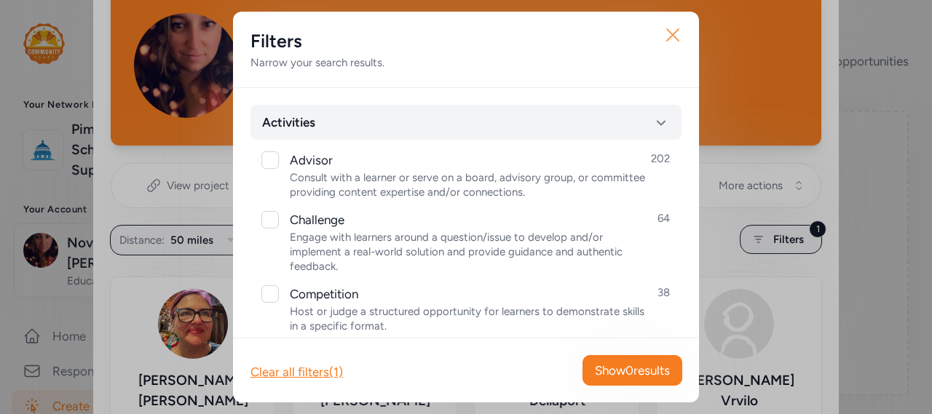
click at [672, 31] on icon "button" at bounding box center [672, 34] width 23 height 23
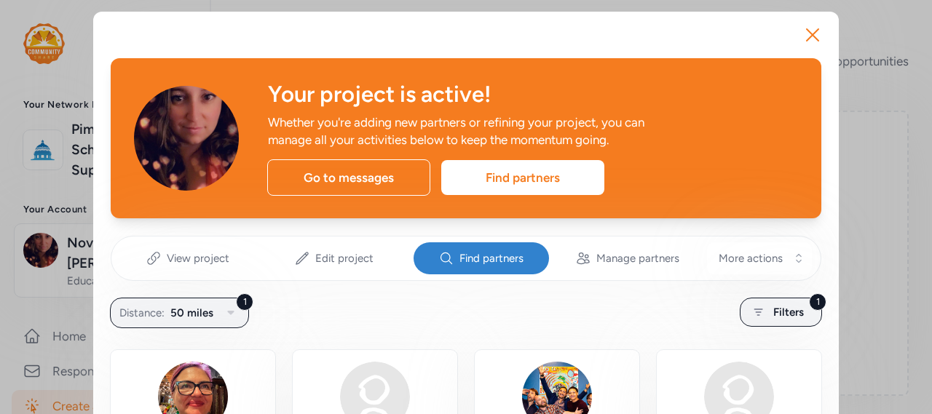
click at [484, 260] on span "Find partners" at bounding box center [492, 258] width 64 height 15
click at [766, 318] on div "1 Filters" at bounding box center [781, 312] width 82 height 29
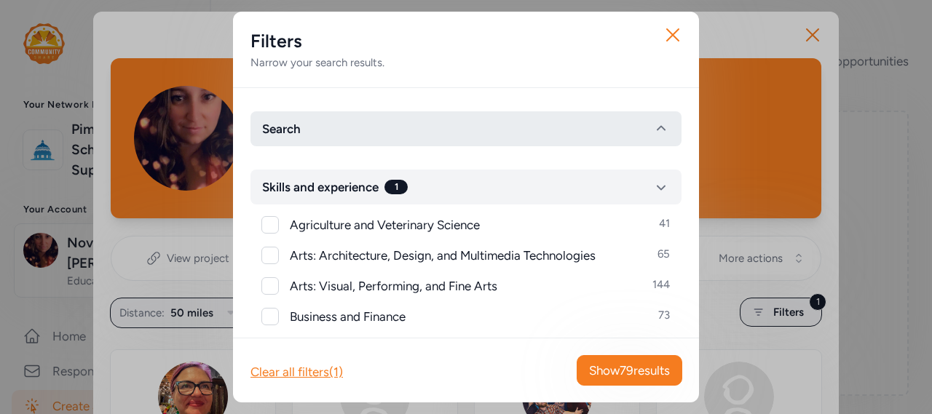
click at [375, 130] on button "Search" at bounding box center [466, 128] width 431 height 35
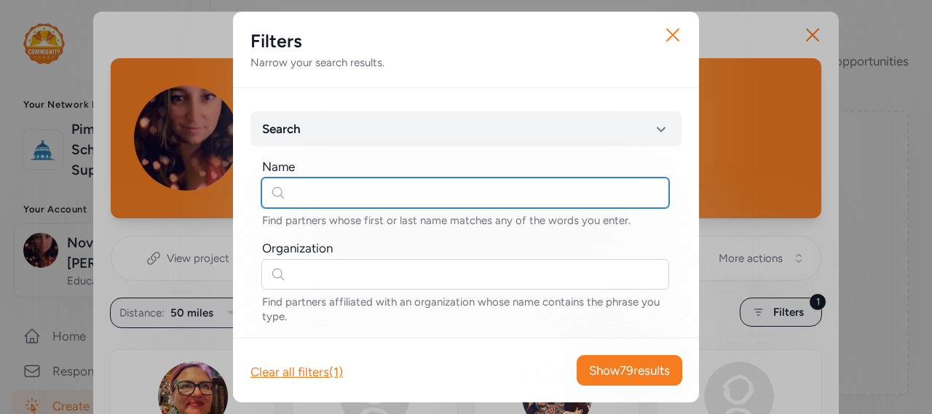
click at [365, 198] on input "text" at bounding box center [465, 193] width 408 height 31
drag, startPoint x: 338, startPoint y: 193, endPoint x: 285, endPoint y: 189, distance: 53.3
click at [285, 189] on input "braille" at bounding box center [465, 193] width 408 height 31
type input "[PERSON_NAME] code"
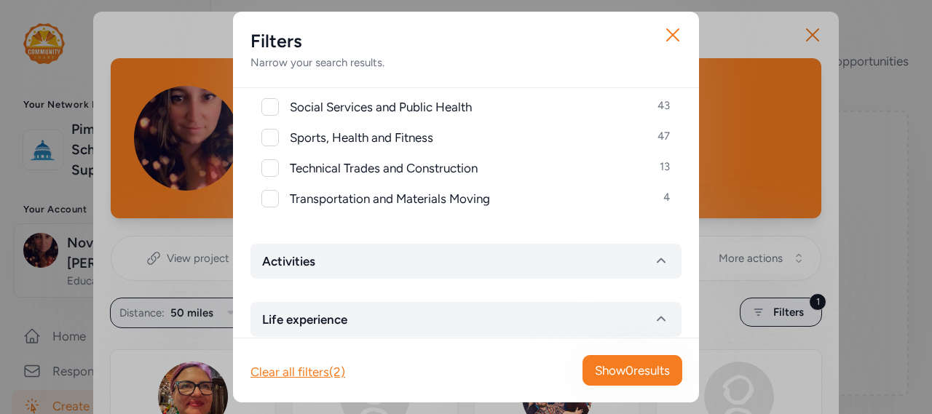
scroll to position [1020, 0]
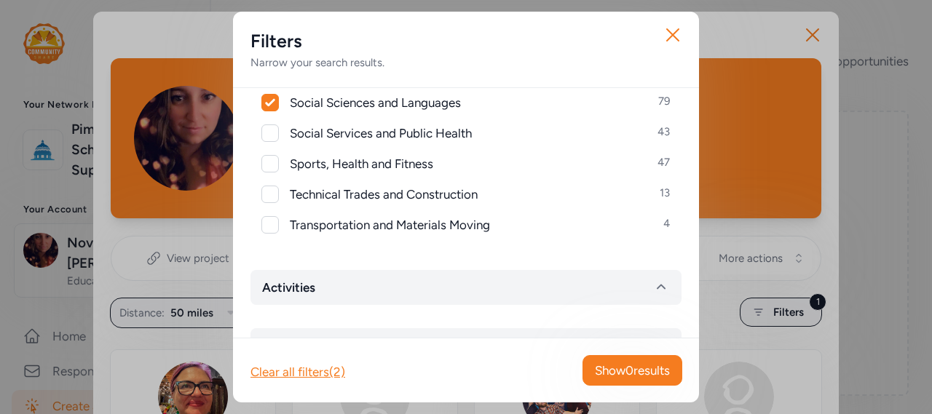
click at [274, 103] on icon at bounding box center [270, 102] width 10 height 9
checkbox input "false"
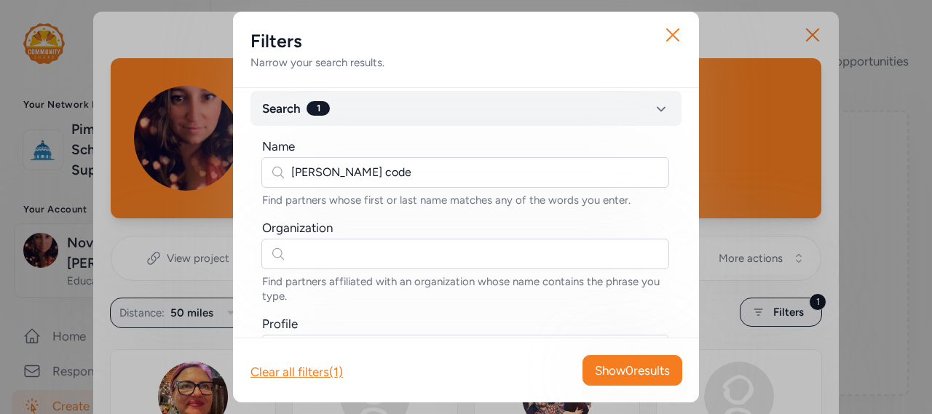
scroll to position [0, 0]
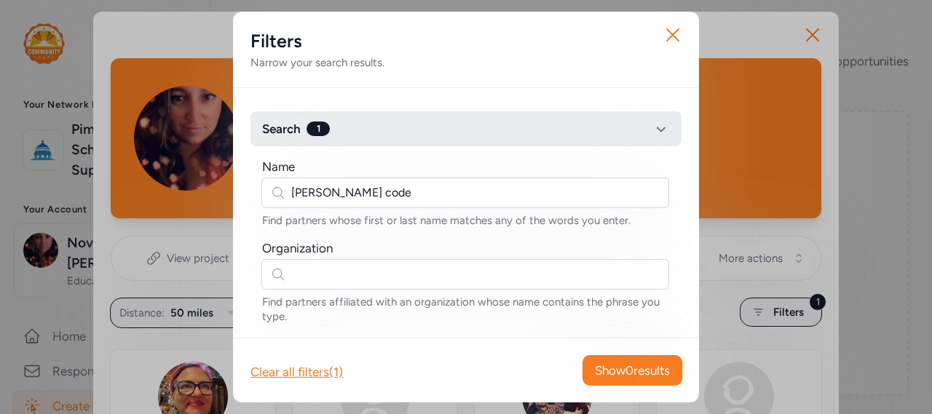
click at [652, 135] on icon "button" at bounding box center [660, 128] width 17 height 17
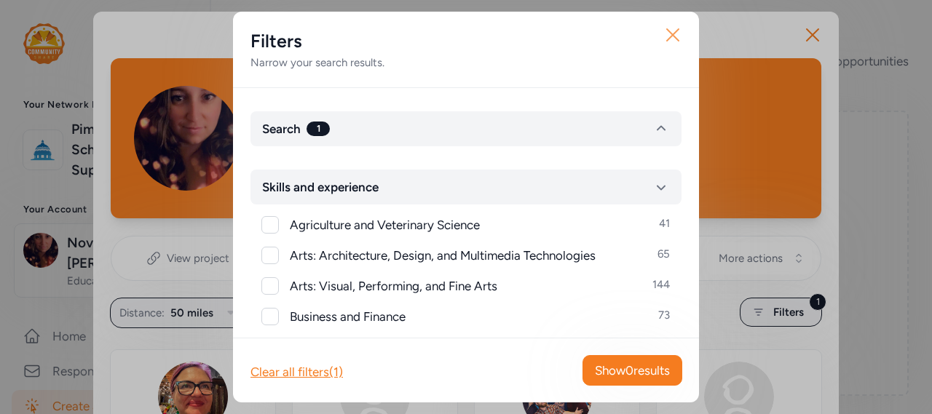
click at [669, 39] on icon "button" at bounding box center [673, 35] width 12 height 12
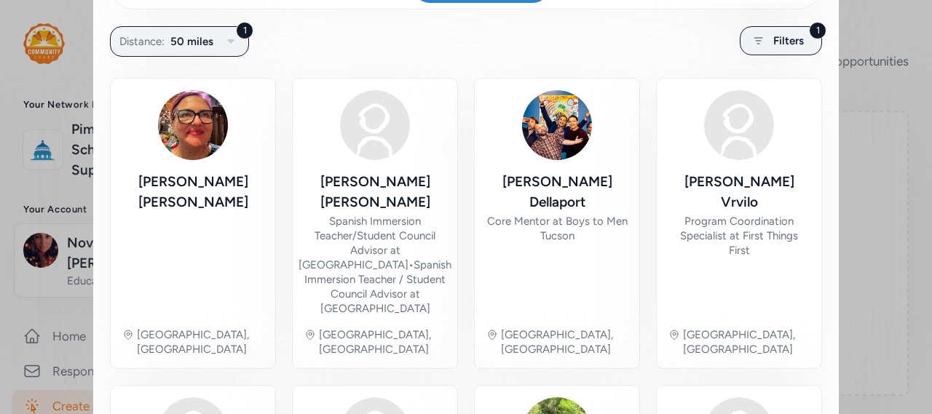
scroll to position [291, 0]
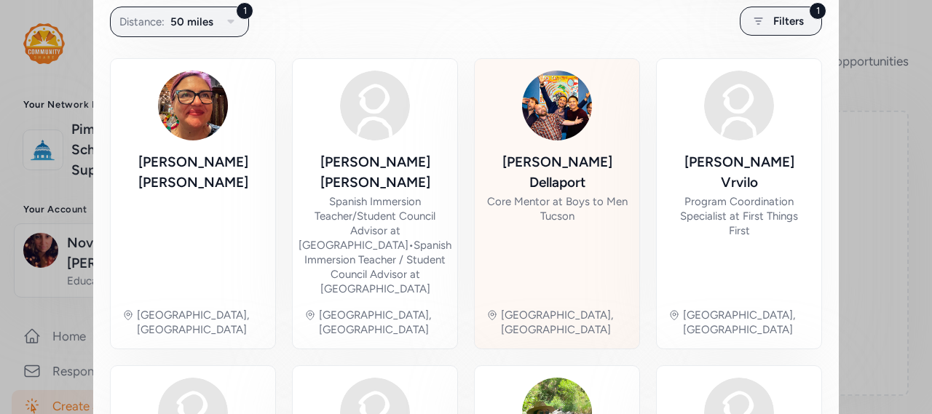
click at [556, 107] on img at bounding box center [557, 106] width 70 height 70
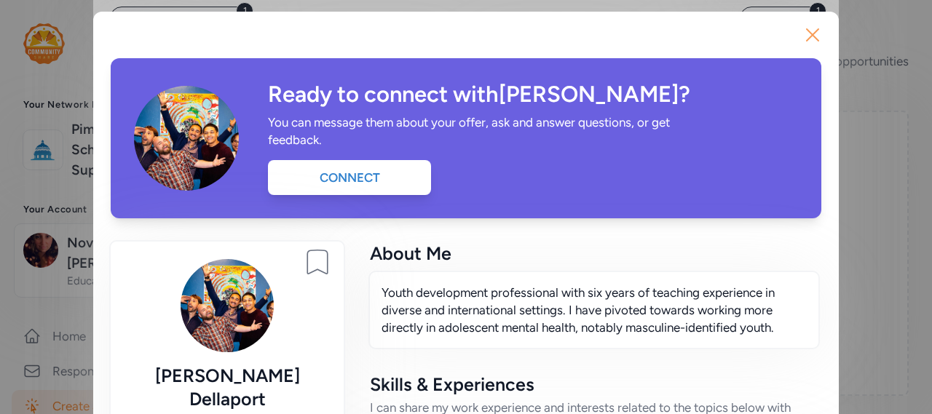
click at [807, 38] on icon "button" at bounding box center [813, 35] width 12 height 12
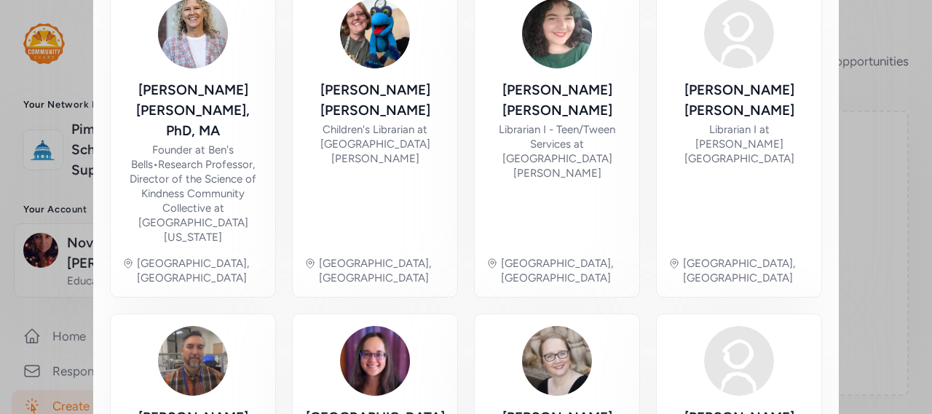
scroll to position [983, 0]
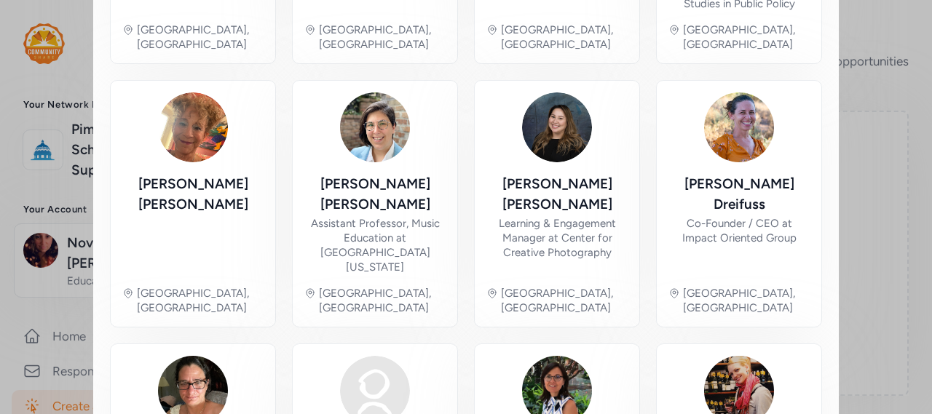
scroll to position [855, 0]
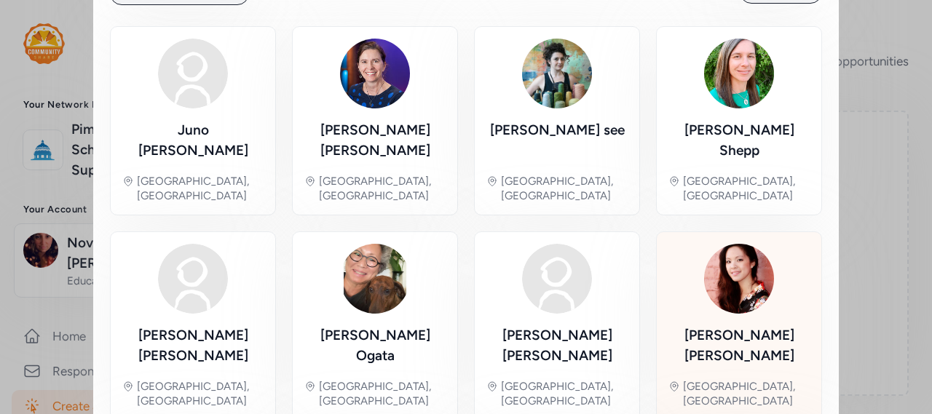
scroll to position [287, 0]
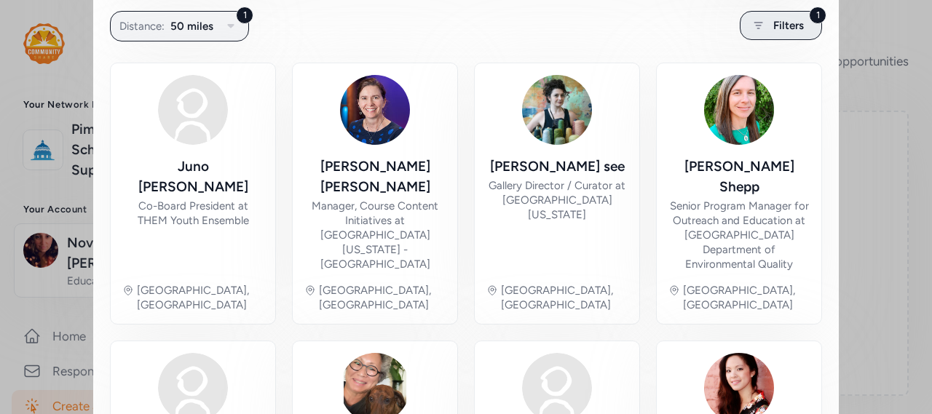
click at [758, 28] on icon at bounding box center [758, 25] width 18 height 17
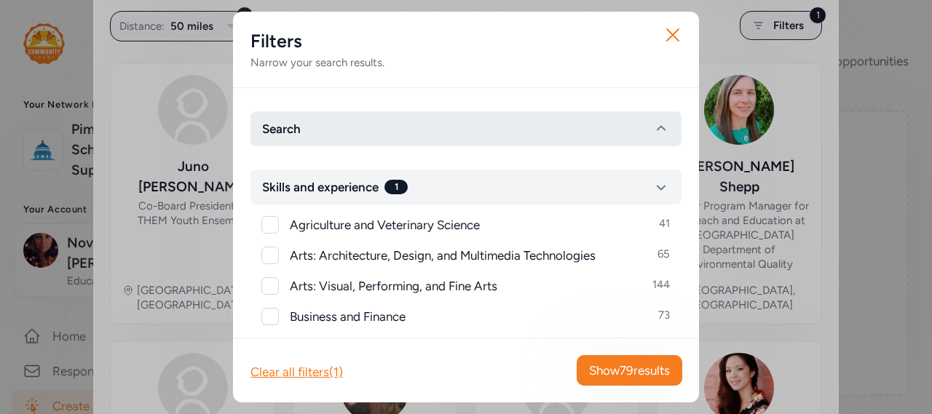
click at [398, 129] on button "Search" at bounding box center [466, 128] width 431 height 35
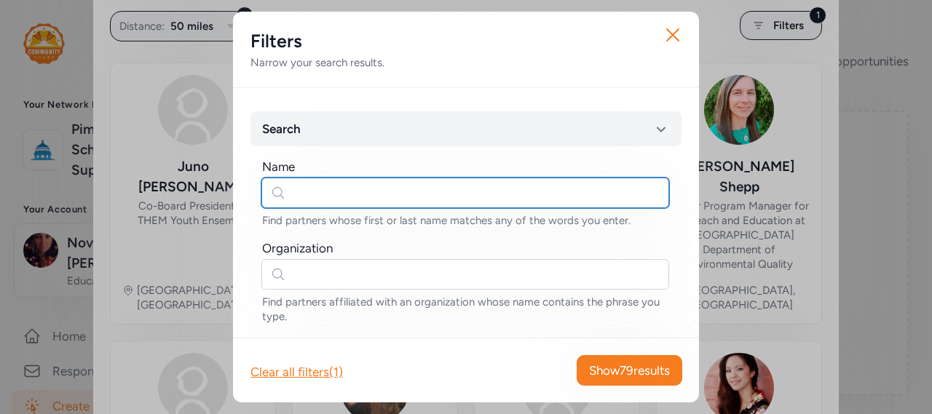
click at [308, 195] on input "text" at bounding box center [465, 193] width 408 height 31
type input "deaf"
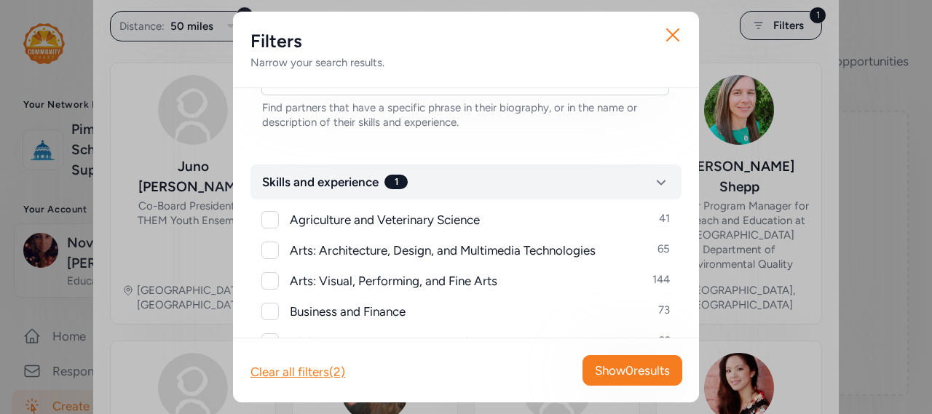
scroll to position [291, 0]
click at [329, 384] on div "Clear all filters (2) Show 0 results" at bounding box center [466, 370] width 466 height 65
click at [337, 368] on div "Clear all filters (2)" at bounding box center [298, 371] width 95 height 17
checkbox input "false"
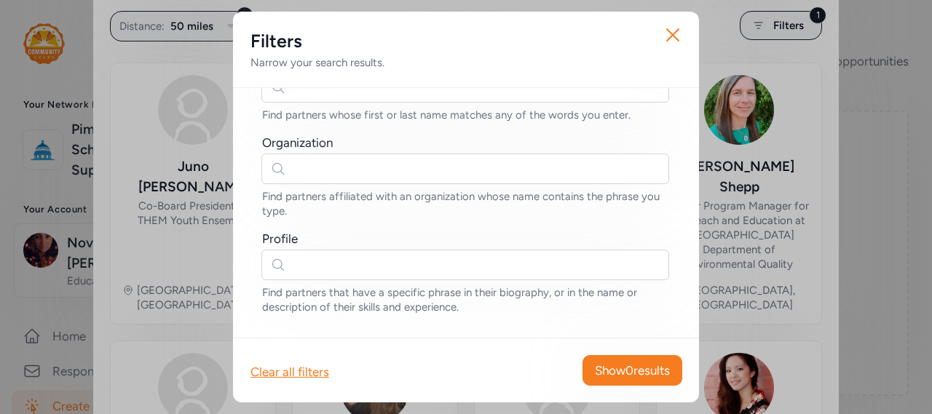
scroll to position [0, 0]
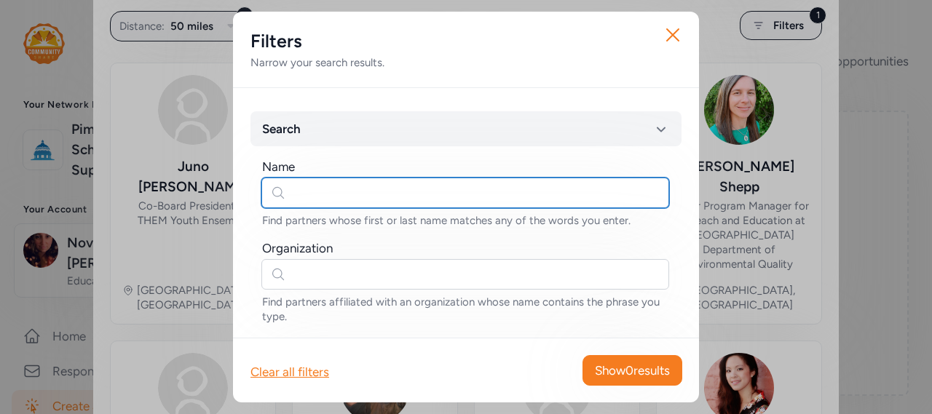
click at [347, 190] on input "text" at bounding box center [465, 193] width 408 height 31
drag, startPoint x: 352, startPoint y: 194, endPoint x: 272, endPoint y: 202, distance: 80.6
click at [273, 202] on input "deaf" at bounding box center [465, 193] width 408 height 31
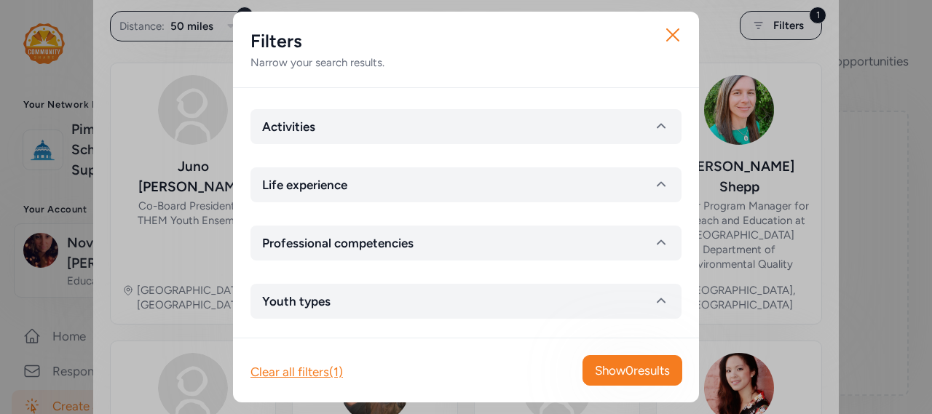
scroll to position [1185, 0]
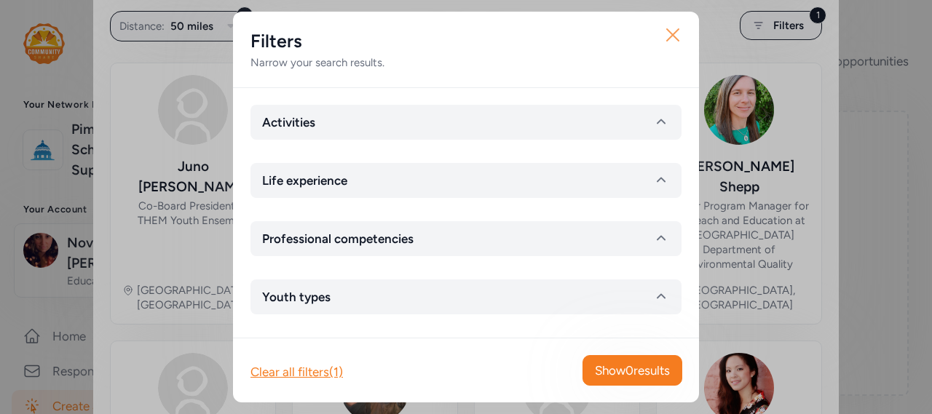
type input "blind"
click at [680, 39] on icon "button" at bounding box center [672, 34] width 23 height 23
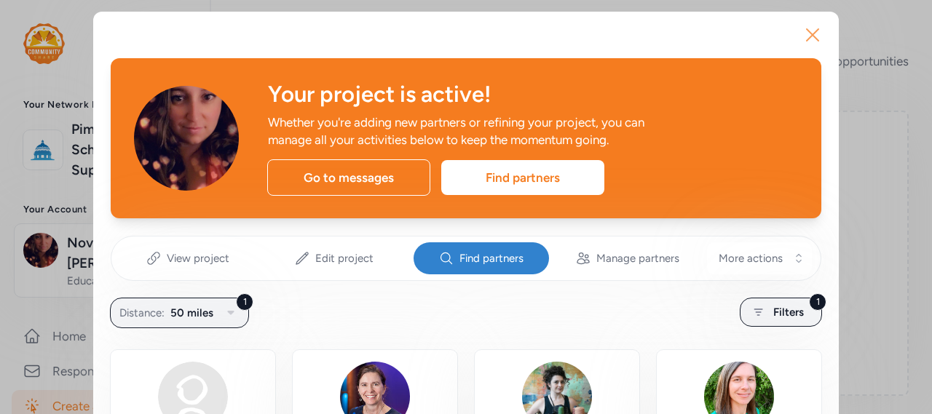
click at [807, 33] on icon "button" at bounding box center [812, 34] width 23 height 23
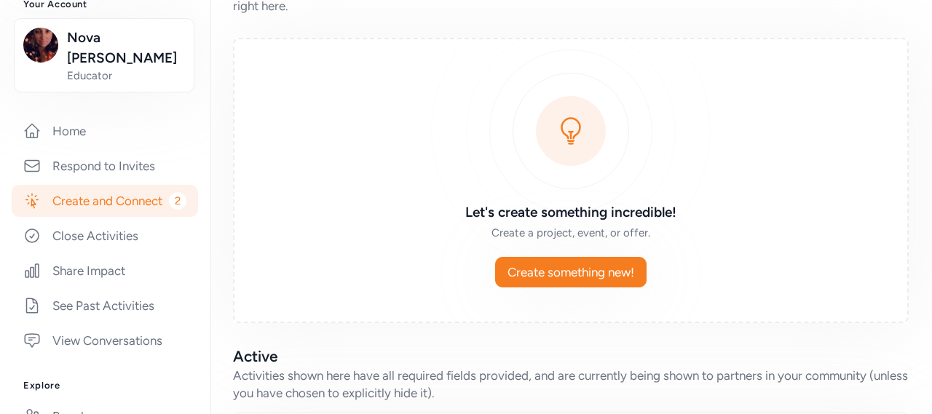
scroll to position [208, 0]
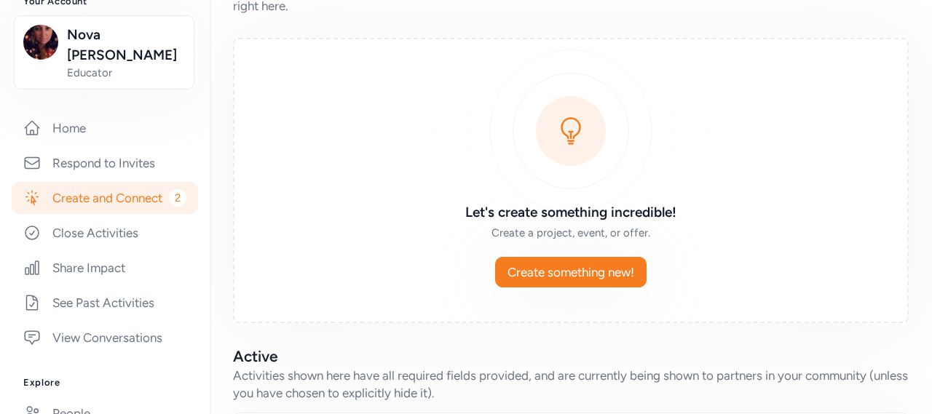
click at [97, 182] on link "Create and Connect 2" at bounding box center [105, 198] width 186 height 32
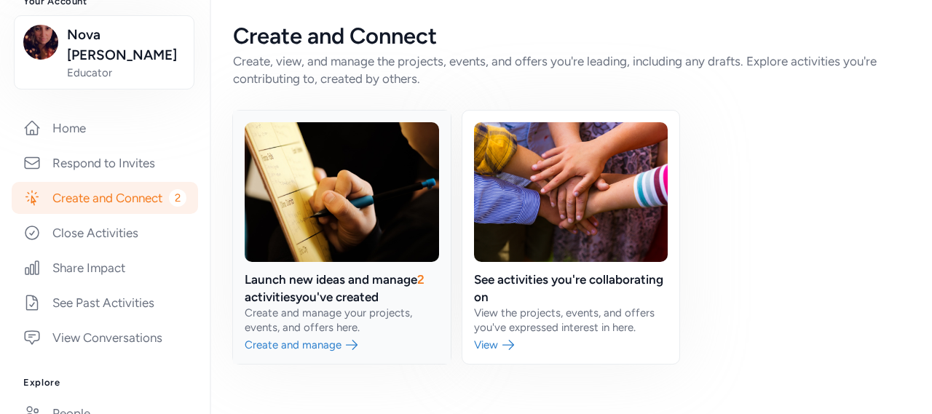
click at [324, 282] on link at bounding box center [342, 237] width 218 height 253
